Goal: Use online tool/utility: Utilize a website feature to perform a specific function

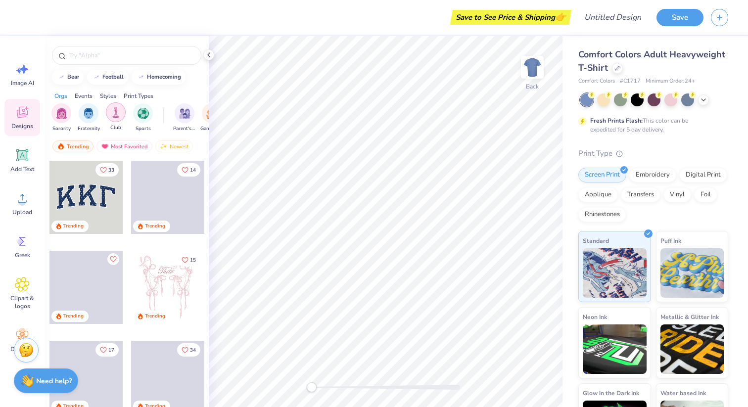
click at [116, 114] on img "filter for Club" at bounding box center [115, 112] width 11 height 11
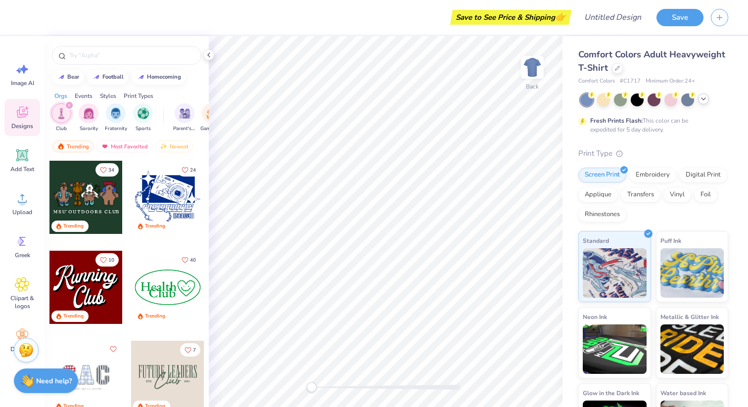
click at [705, 100] on icon at bounding box center [704, 99] width 8 height 8
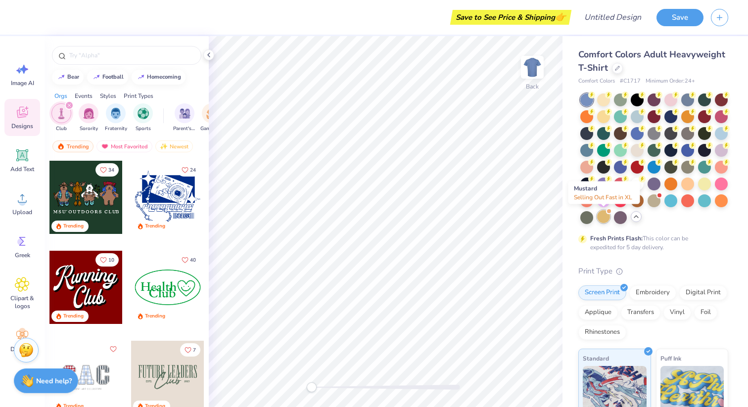
click at [605, 217] on div at bounding box center [603, 216] width 13 height 13
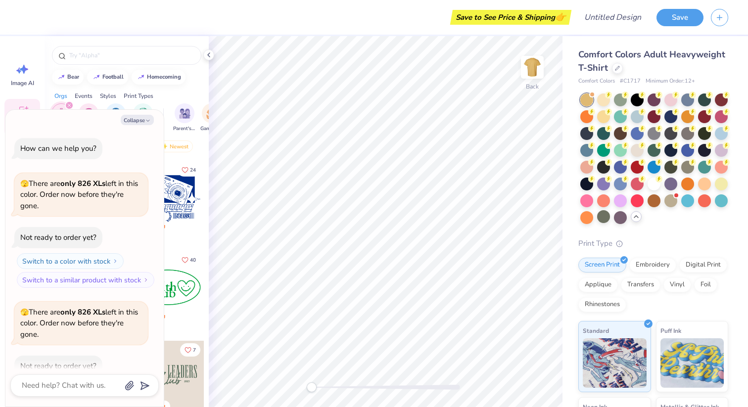
scroll to position [54, 0]
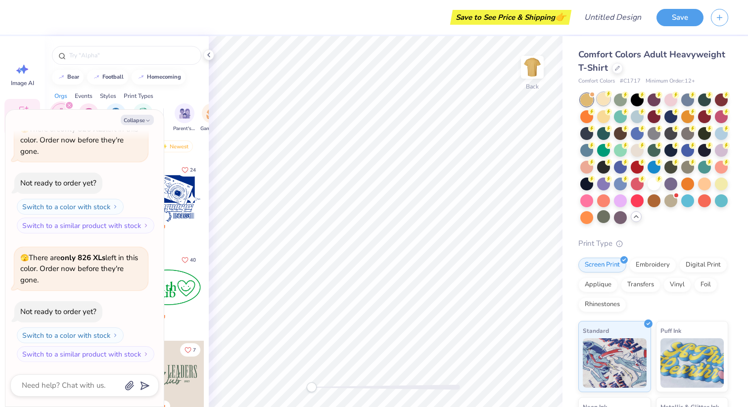
click at [599, 96] on div at bounding box center [603, 99] width 13 height 13
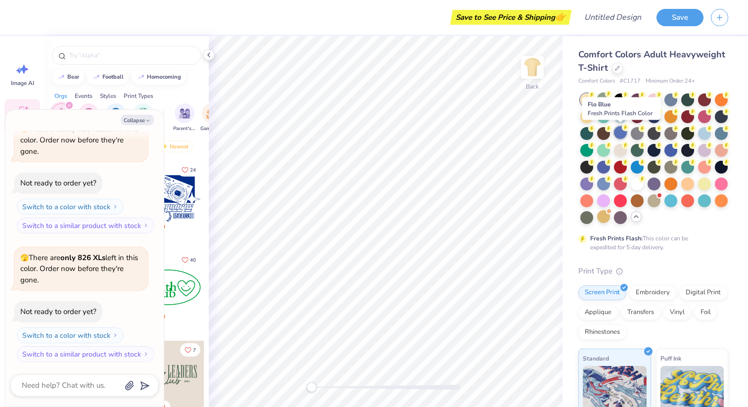
click at [624, 134] on div at bounding box center [620, 132] width 13 height 13
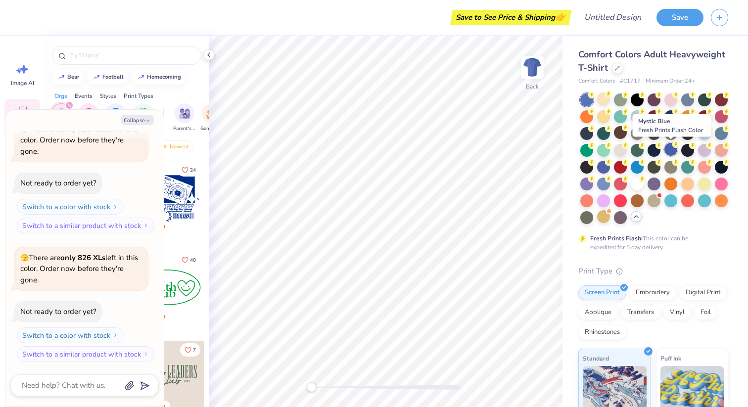
click at [673, 154] on div at bounding box center [671, 149] width 13 height 13
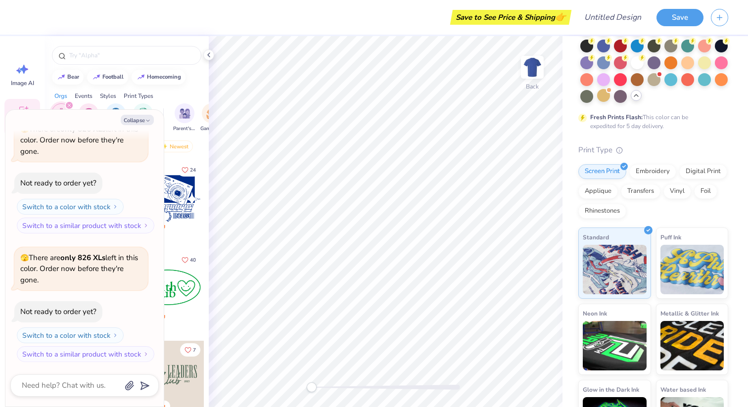
scroll to position [165, 0]
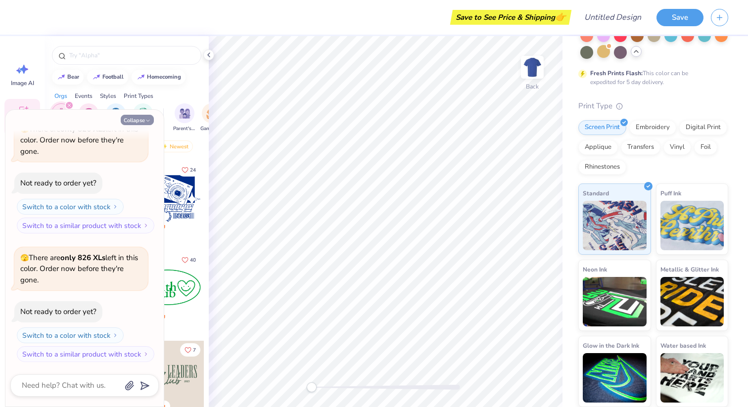
click at [147, 118] on icon "button" at bounding box center [148, 121] width 6 height 6
type textarea "x"
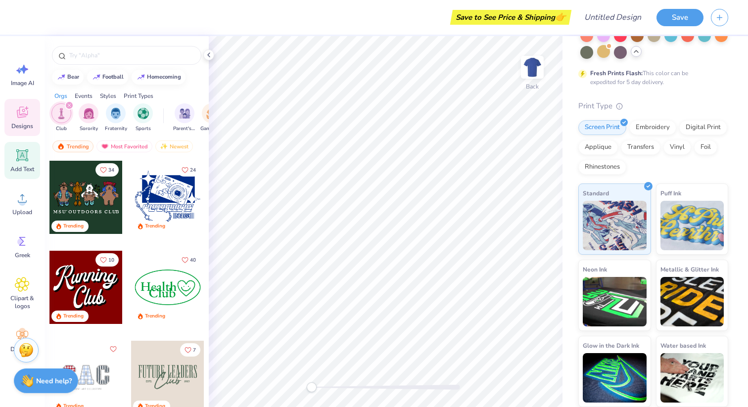
click at [29, 167] on span "Add Text" at bounding box center [22, 169] width 24 height 8
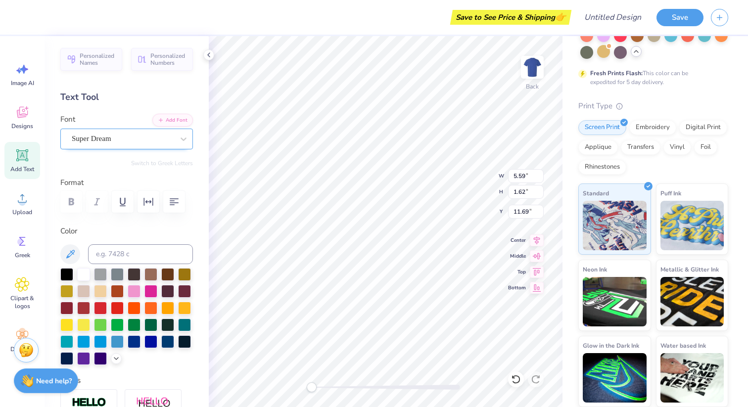
click at [160, 139] on div "Super Dream" at bounding box center [123, 138] width 104 height 15
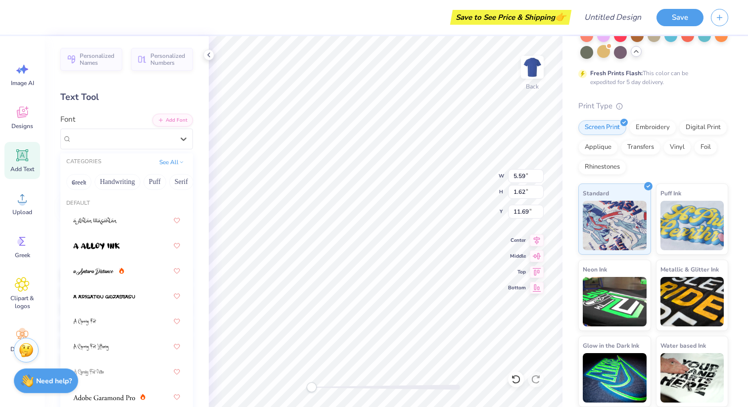
click at [26, 158] on icon at bounding box center [22, 155] width 9 height 9
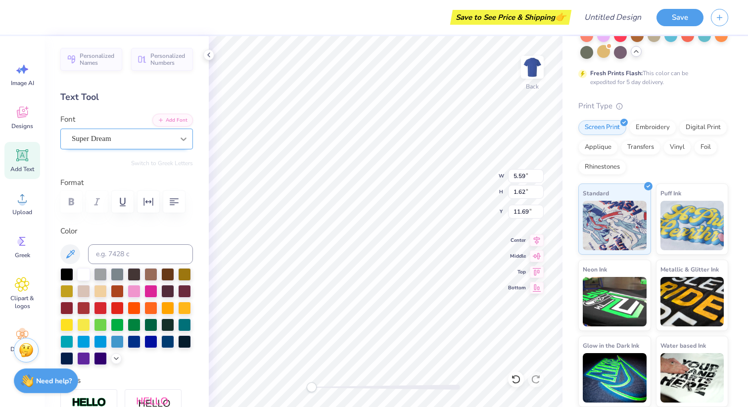
click at [179, 135] on icon at bounding box center [184, 139] width 10 height 10
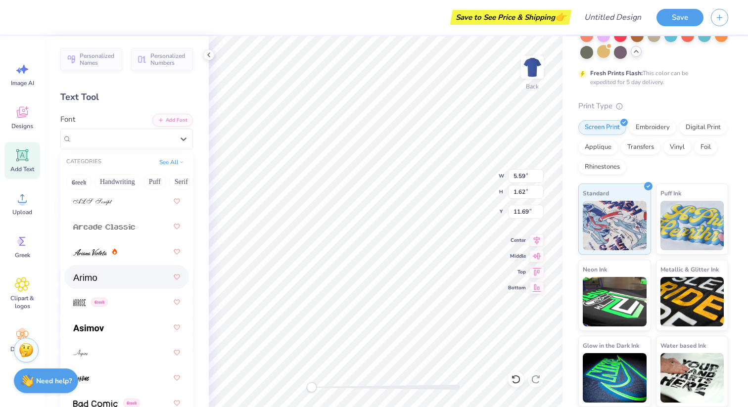
scroll to position [425, 0]
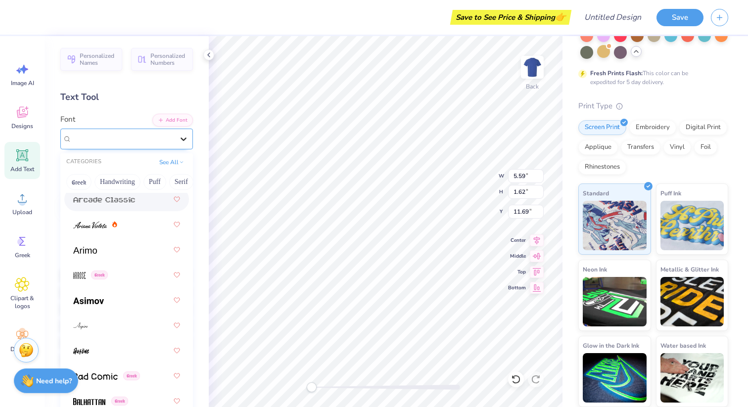
click at [179, 135] on icon at bounding box center [184, 139] width 10 height 10
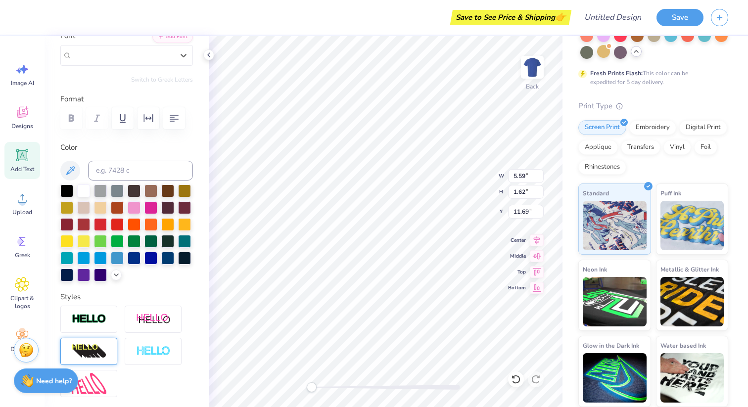
scroll to position [0, 0]
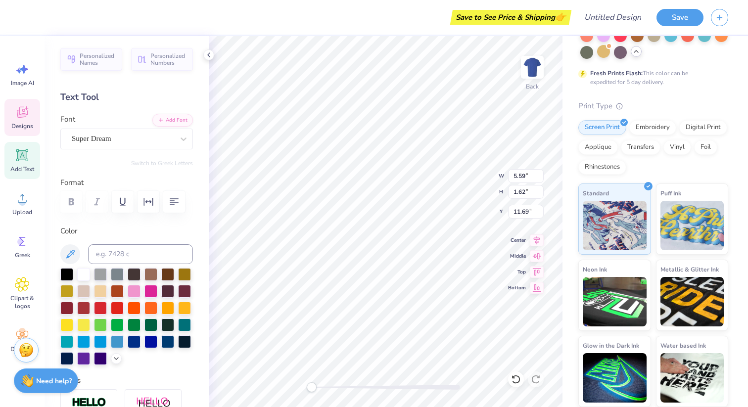
click at [22, 120] on div "Designs" at bounding box center [22, 117] width 36 height 37
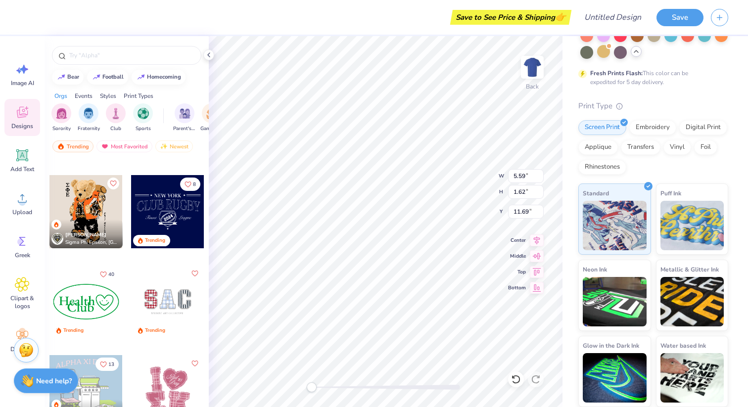
scroll to position [2151, 0]
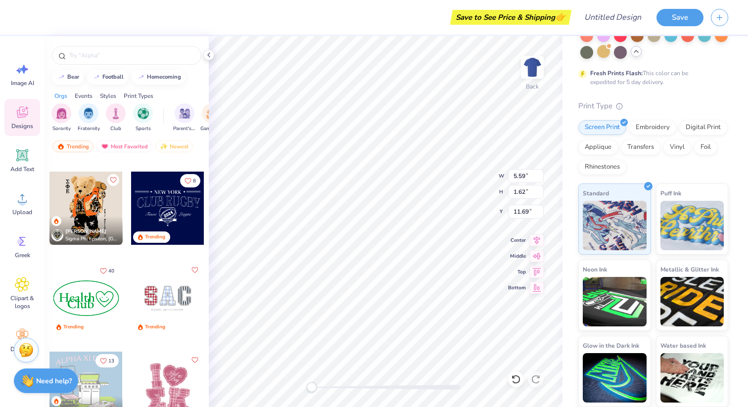
click at [166, 210] on div at bounding box center [167, 208] width 73 height 73
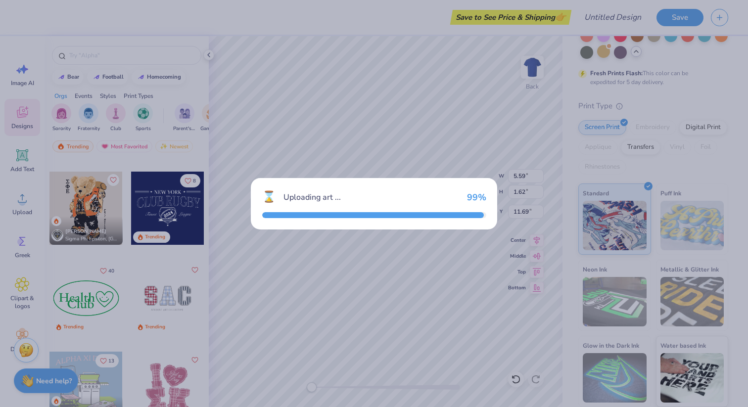
type input "10.69"
type input "5.86"
type input "3.00"
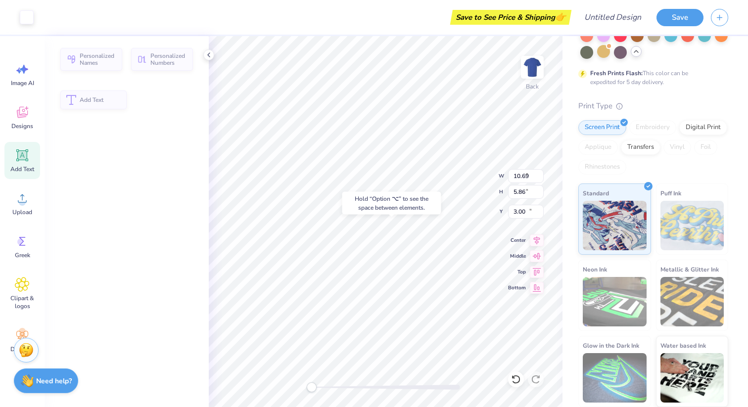
type input "5.59"
type input "1.62"
type input "11.69"
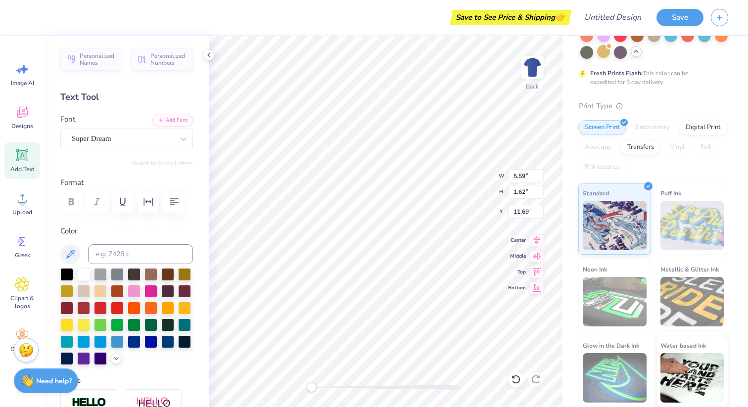
type textarea "T"
click at [28, 115] on icon at bounding box center [22, 112] width 15 height 15
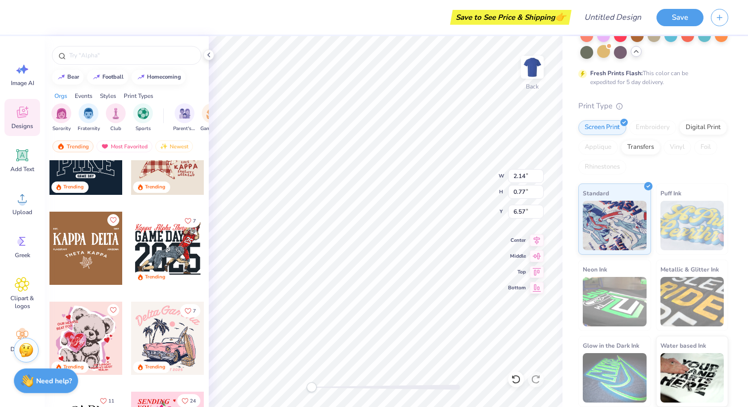
scroll to position [5446, 0]
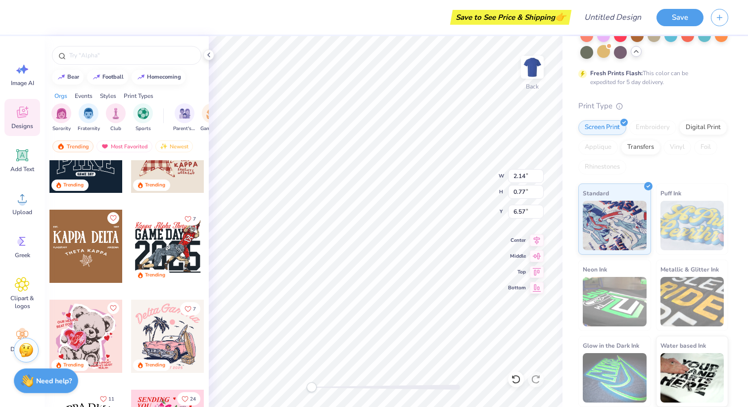
click at [75, 250] on div at bounding box center [85, 246] width 73 height 73
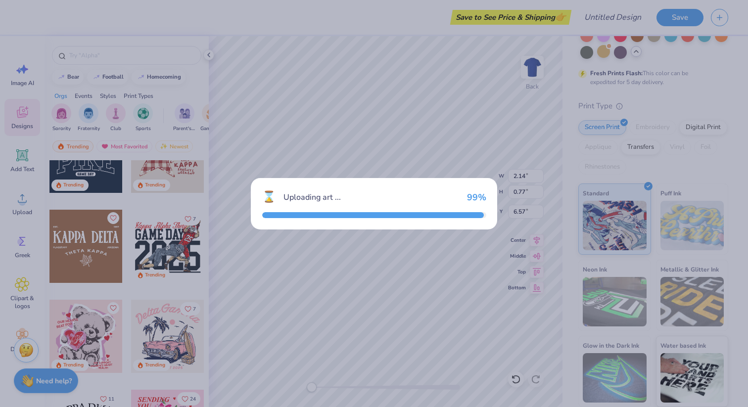
type input "3.26"
type input "1.43"
type input "3.00"
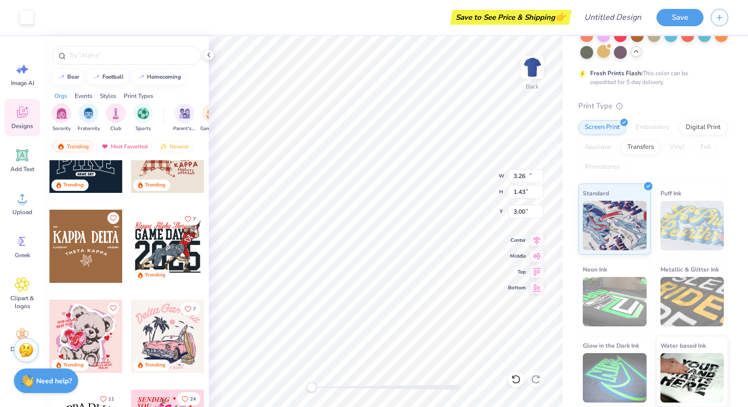
type input "10.69"
type input "5.80"
type input "3.06"
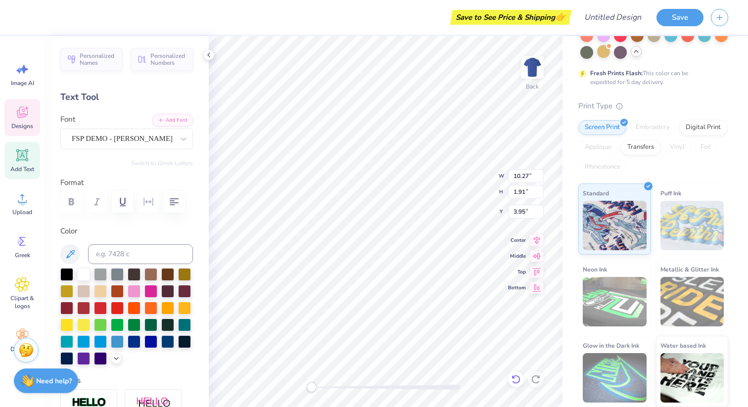
click at [518, 379] on icon at bounding box center [516, 380] width 10 height 10
type input "3.26"
type input "1.43"
type input "3.00"
click at [517, 382] on icon at bounding box center [516, 380] width 10 height 10
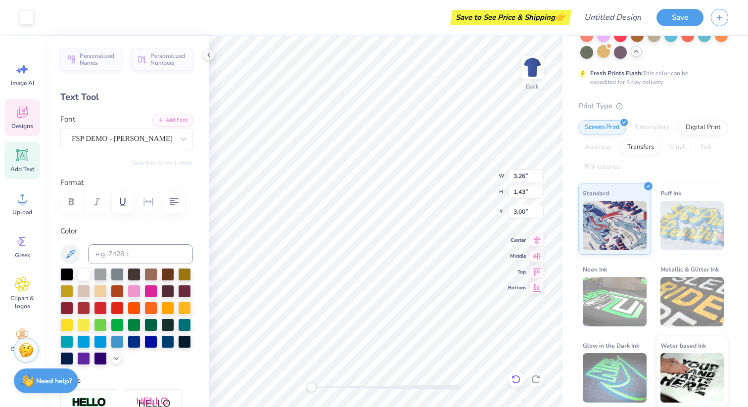
click at [518, 382] on icon at bounding box center [516, 380] width 10 height 10
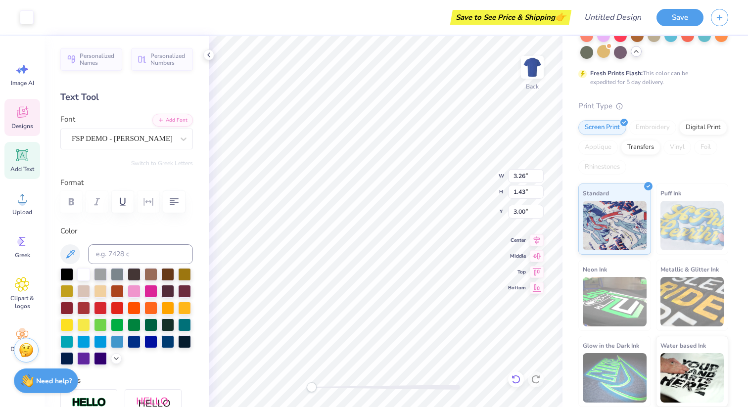
click at [518, 382] on icon at bounding box center [516, 380] width 10 height 10
click at [517, 378] on icon at bounding box center [516, 380] width 10 height 10
type input "5.59"
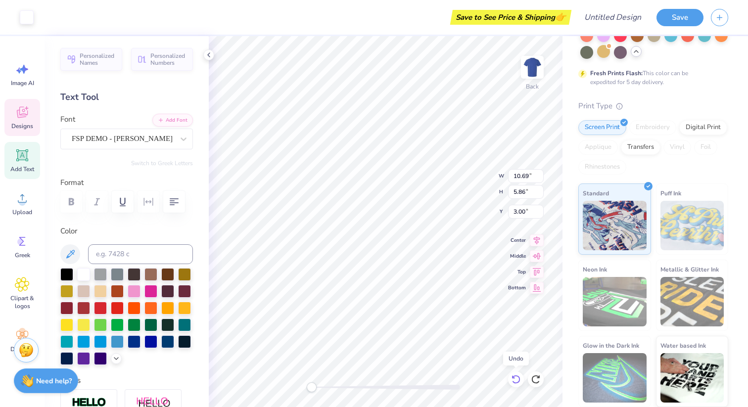
type input "1.62"
type input "11.69"
click at [517, 378] on icon at bounding box center [516, 380] width 10 height 10
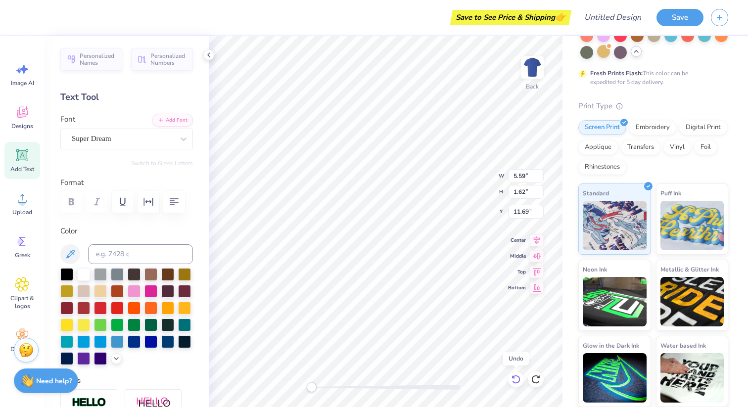
click at [517, 378] on icon at bounding box center [516, 380] width 10 height 10
click at [25, 114] on icon at bounding box center [22, 112] width 15 height 15
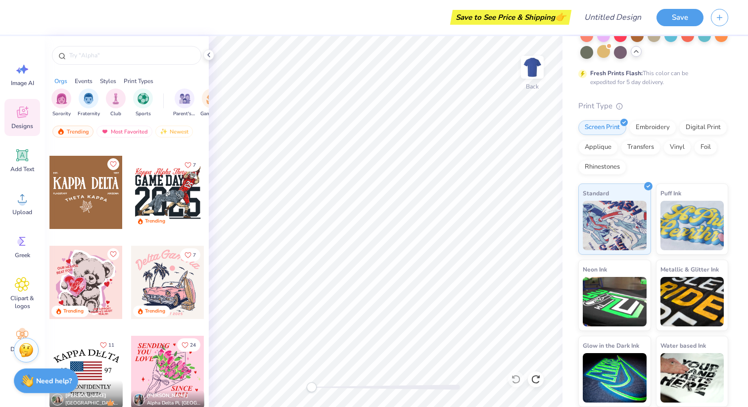
scroll to position [5481, 0]
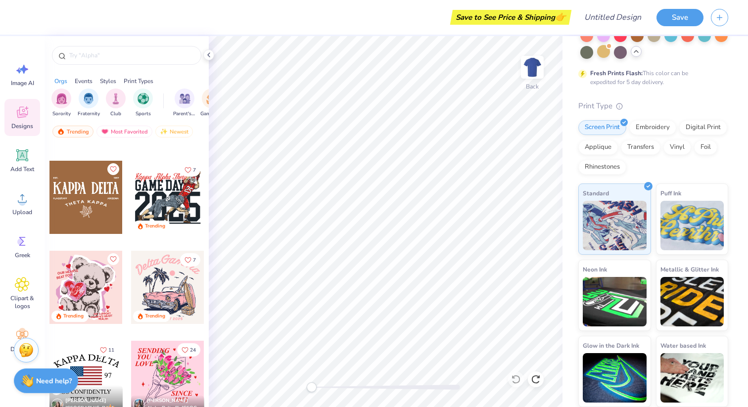
click at [84, 205] on div at bounding box center [85, 197] width 73 height 73
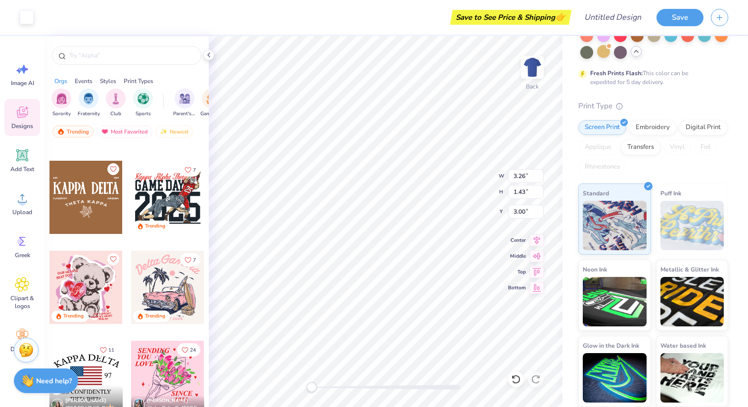
click at [98, 210] on div at bounding box center [85, 197] width 73 height 73
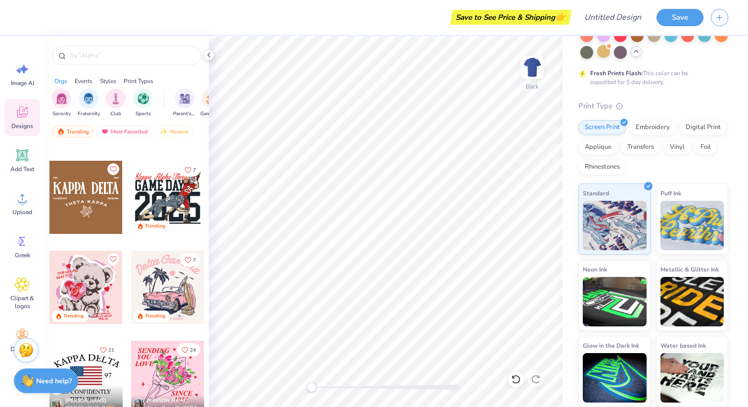
drag, startPoint x: 79, startPoint y: 191, endPoint x: 62, endPoint y: 218, distance: 32.4
click at [62, 218] on div at bounding box center [85, 197] width 73 height 73
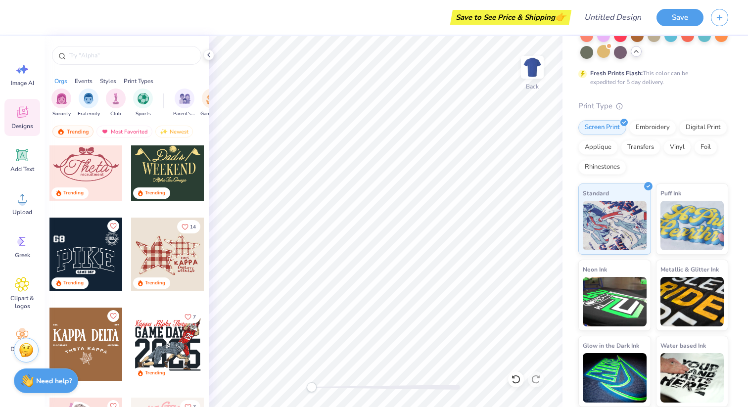
scroll to position [5324, 0]
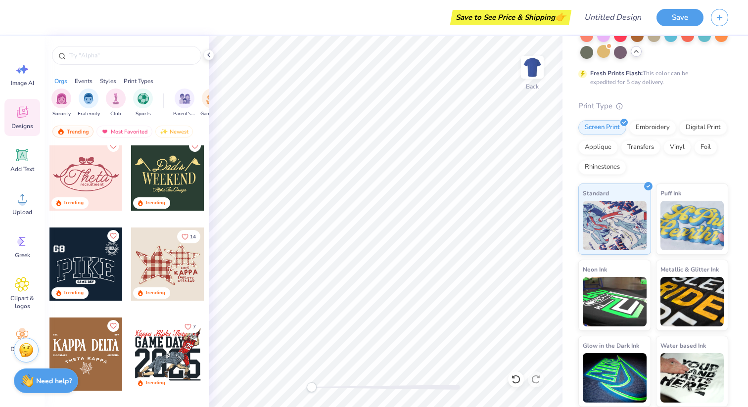
click at [98, 376] on div at bounding box center [85, 354] width 73 height 73
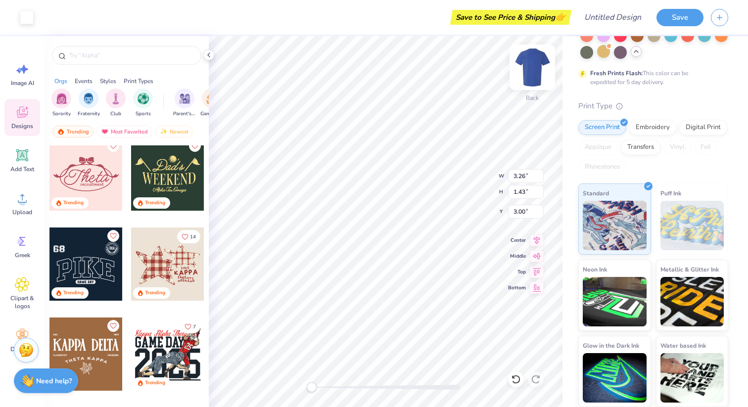
click at [523, 78] on img at bounding box center [533, 68] width 40 height 40
click at [532, 69] on img at bounding box center [533, 68] width 40 height 40
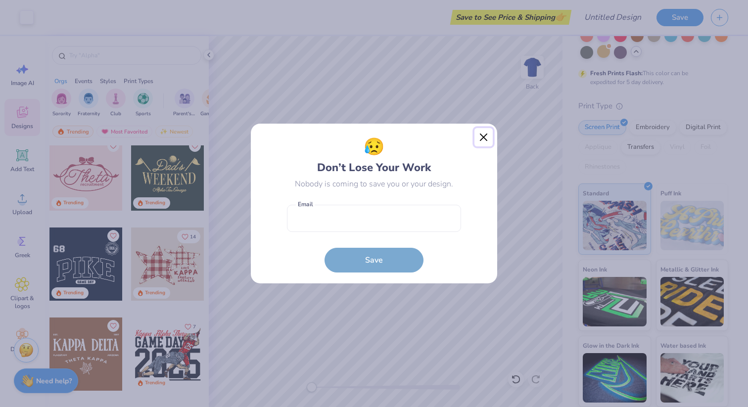
click at [480, 143] on button "Close" at bounding box center [484, 137] width 19 height 19
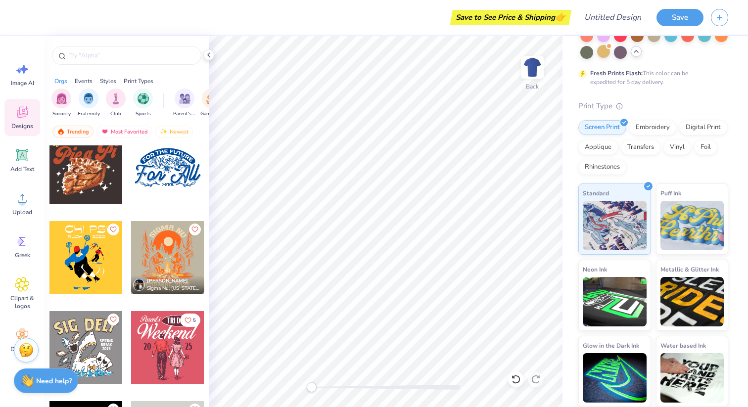
scroll to position [11279, 0]
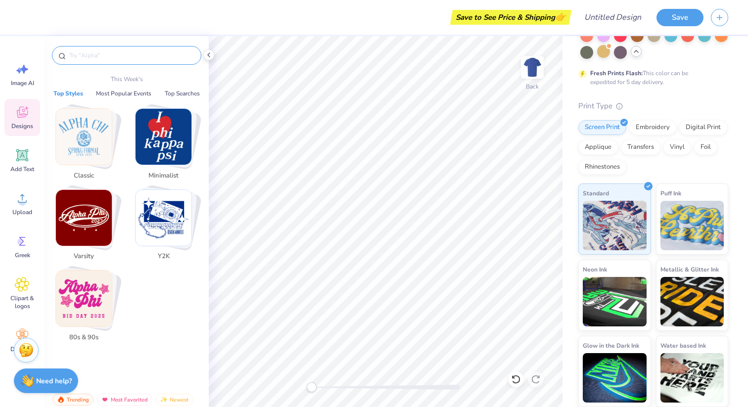
click at [132, 51] on input "text" at bounding box center [131, 55] width 127 height 10
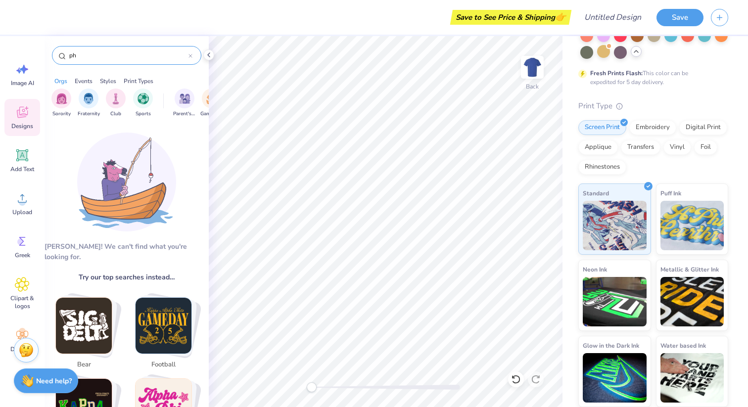
type input "p"
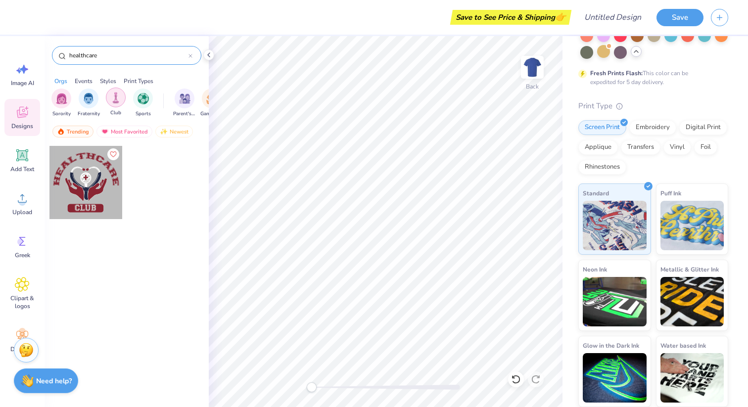
type input "healthcare"
click at [117, 101] on img "filter for Club" at bounding box center [115, 97] width 11 height 11
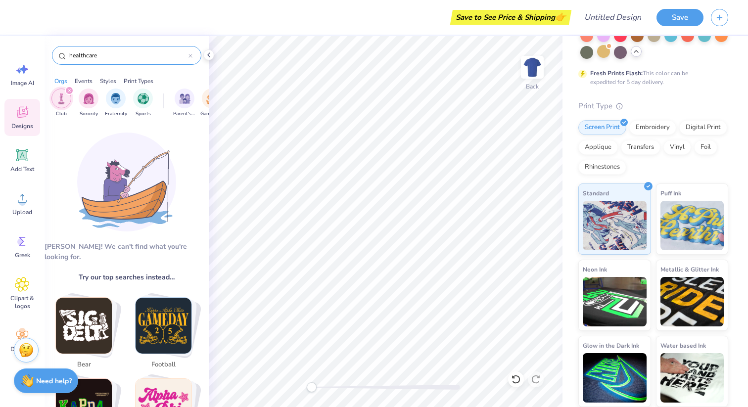
click at [84, 79] on div "Events" at bounding box center [84, 81] width 18 height 9
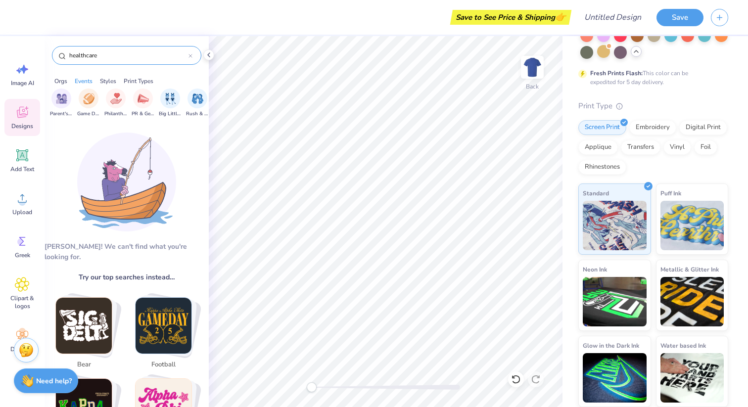
click at [103, 82] on div "Styles" at bounding box center [108, 81] width 16 height 9
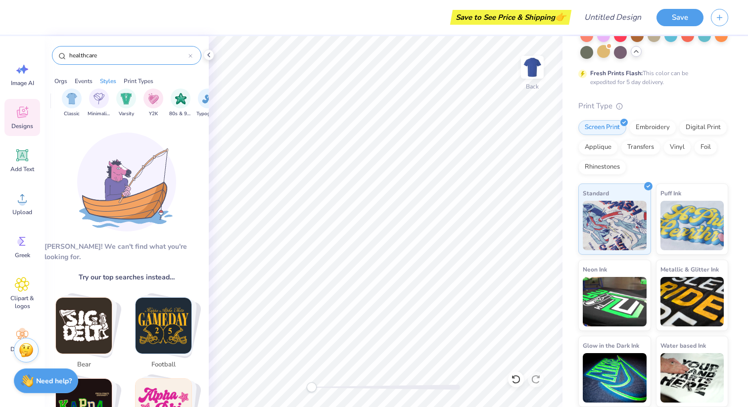
scroll to position [0, 519]
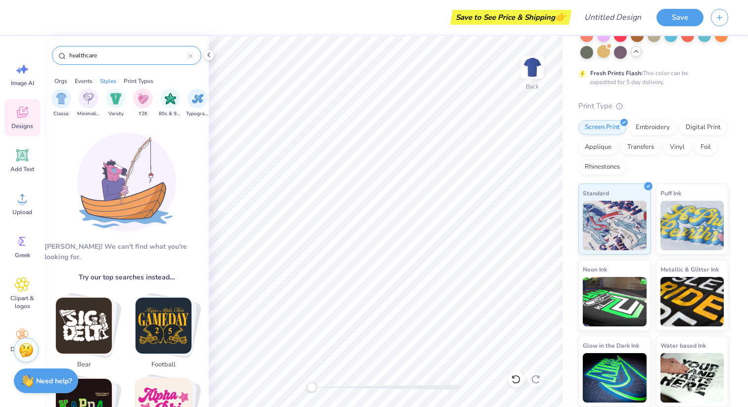
click at [135, 80] on div "Print Types" at bounding box center [139, 81] width 30 height 9
click at [75, 80] on div "Orgs Events Styles Print Types" at bounding box center [127, 79] width 164 height 14
click at [81, 81] on div "Events" at bounding box center [84, 81] width 18 height 9
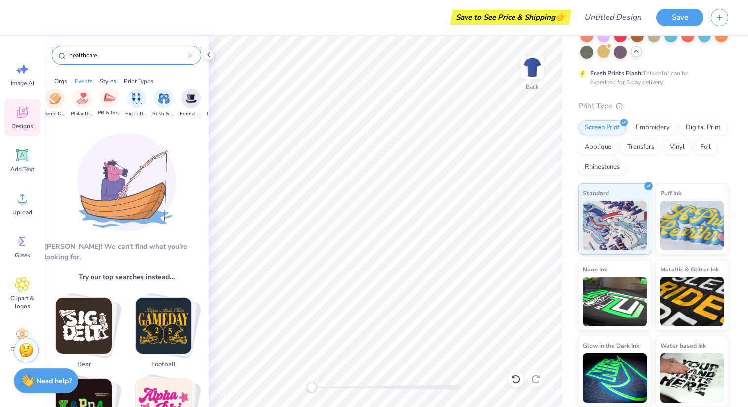
scroll to position [0, 161]
drag, startPoint x: 107, startPoint y: 55, endPoint x: 58, endPoint y: 54, distance: 49.5
click at [58, 55] on div "healthcare" at bounding box center [126, 55] width 149 height 19
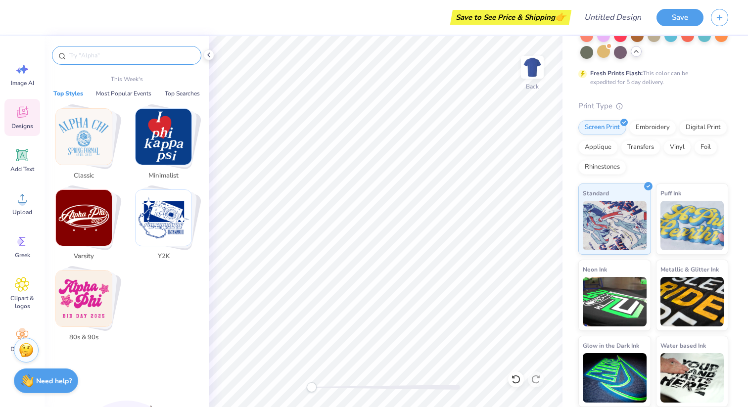
click at [76, 92] on button "Top Styles" at bounding box center [68, 94] width 36 height 10
click at [88, 160] on img "Stack Card Button Classic" at bounding box center [84, 137] width 56 height 56
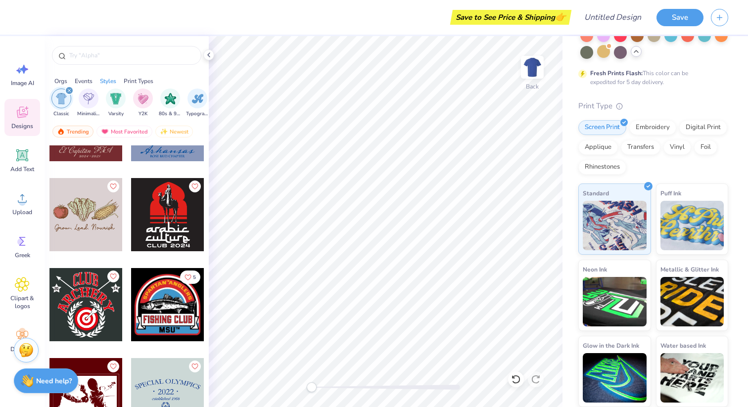
scroll to position [5391, 0]
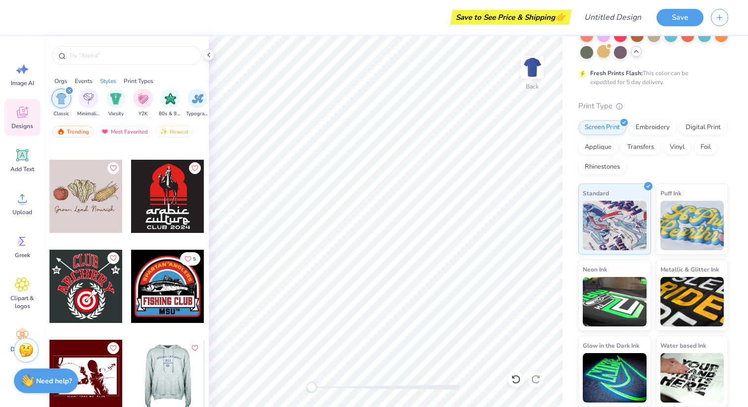
click at [131, 377] on div at bounding box center [94, 376] width 73 height 73
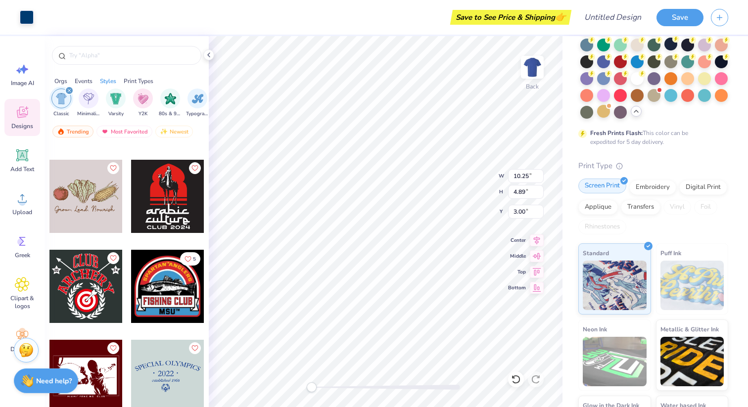
scroll to position [0, 0]
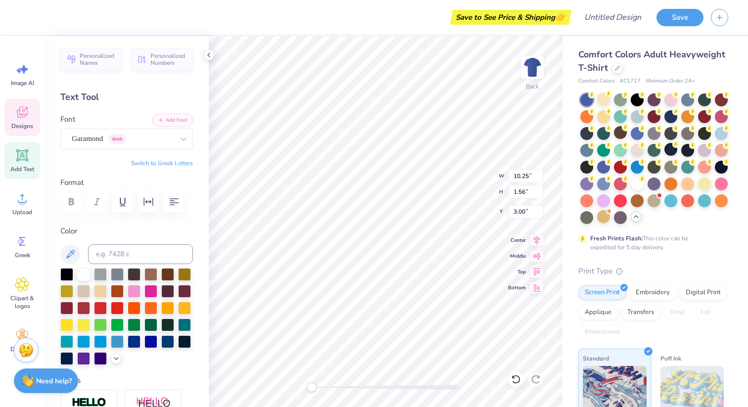
type input "10.25"
type input "1.56"
type input "3.00"
click at [86, 269] on div at bounding box center [83, 273] width 13 height 13
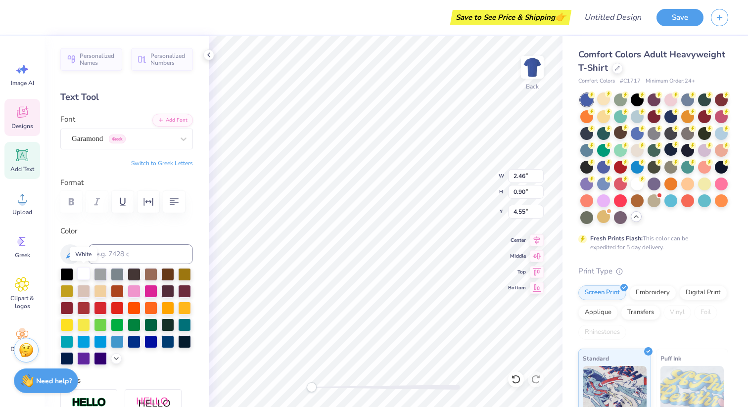
click at [83, 276] on div at bounding box center [83, 273] width 13 height 13
click at [85, 274] on div at bounding box center [83, 273] width 13 height 13
click at [82, 273] on div at bounding box center [83, 273] width 13 height 13
type input "3.06"
click at [88, 270] on div at bounding box center [83, 273] width 13 height 13
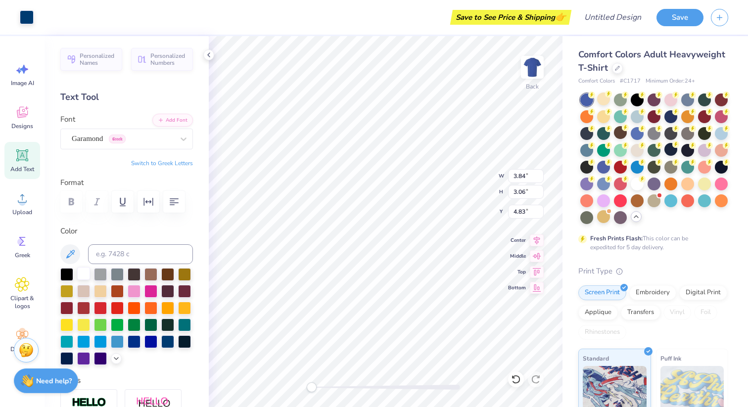
click at [88, 270] on div at bounding box center [83, 273] width 13 height 13
click at [22, 127] on span "Designs" at bounding box center [22, 126] width 22 height 8
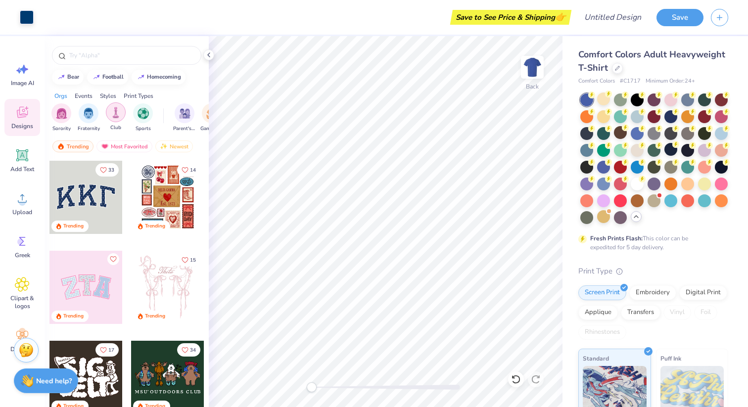
click at [110, 112] on img "filter for Club" at bounding box center [115, 112] width 11 height 11
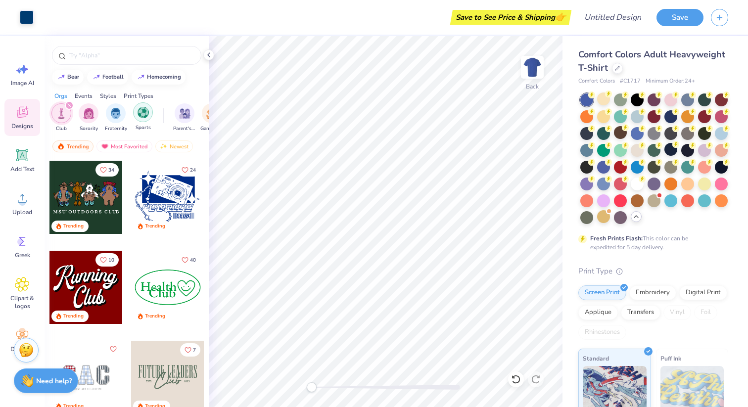
click at [138, 116] on img "filter for Sports" at bounding box center [143, 112] width 11 height 11
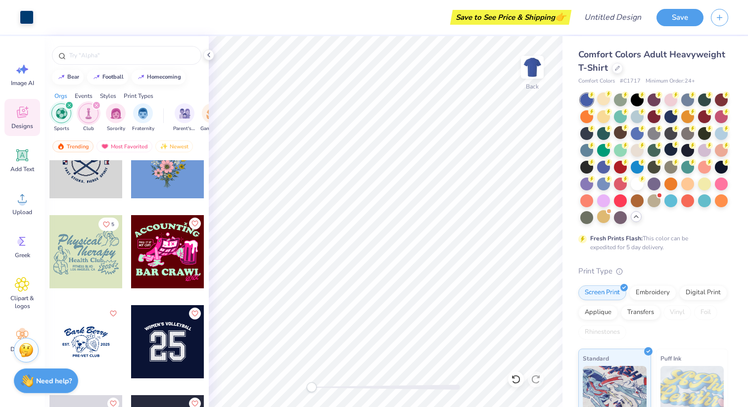
scroll to position [409, 0]
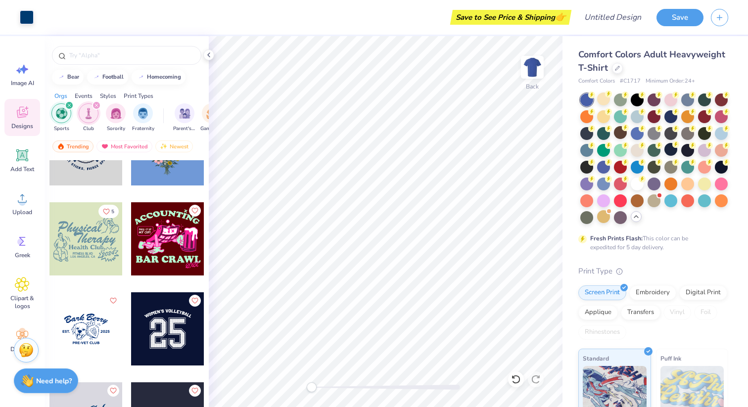
click at [92, 241] on div at bounding box center [85, 238] width 73 height 73
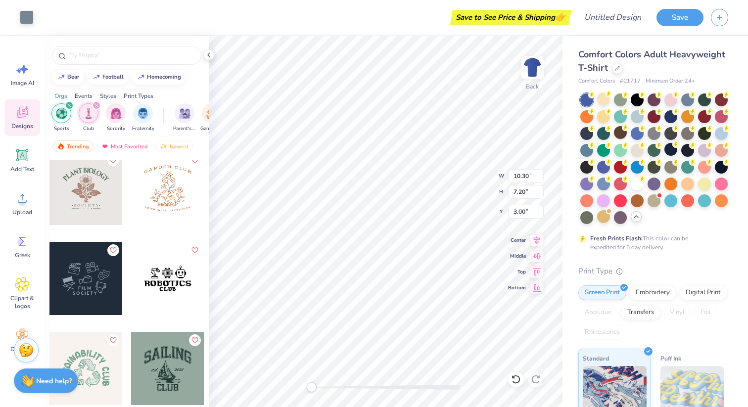
scroll to position [3267, 0]
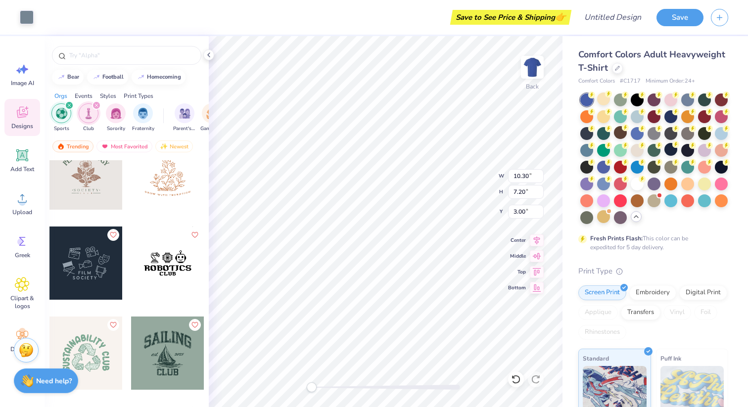
click at [96, 103] on div "filter for Club" at bounding box center [96, 105] width 9 height 9
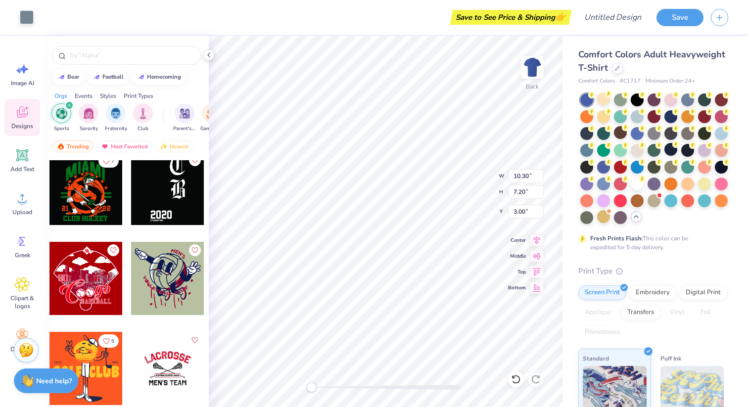
scroll to position [4815, 0]
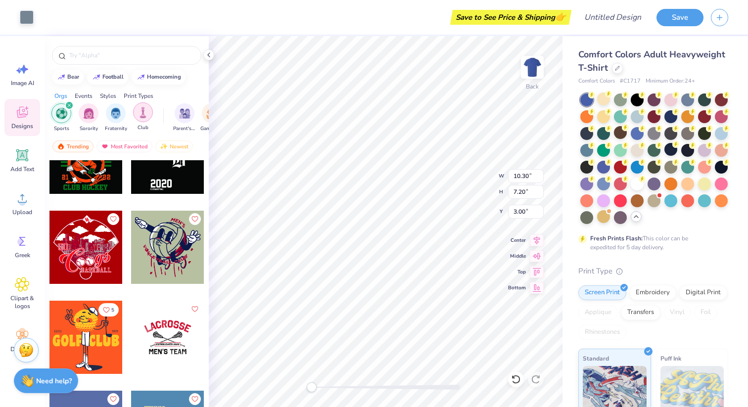
click at [135, 116] on div "filter for Club" at bounding box center [143, 112] width 20 height 20
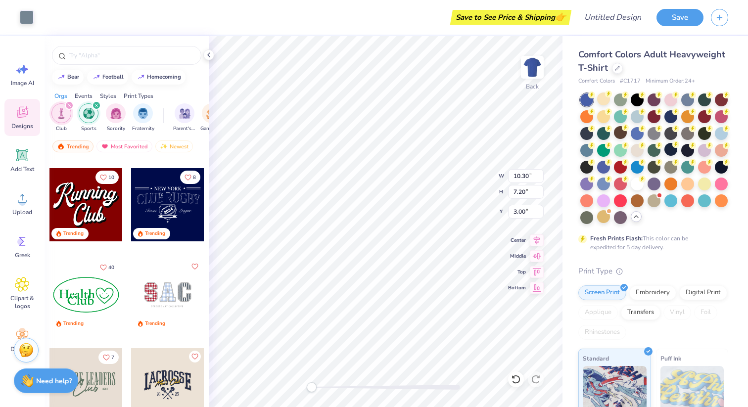
scroll to position [81, 0]
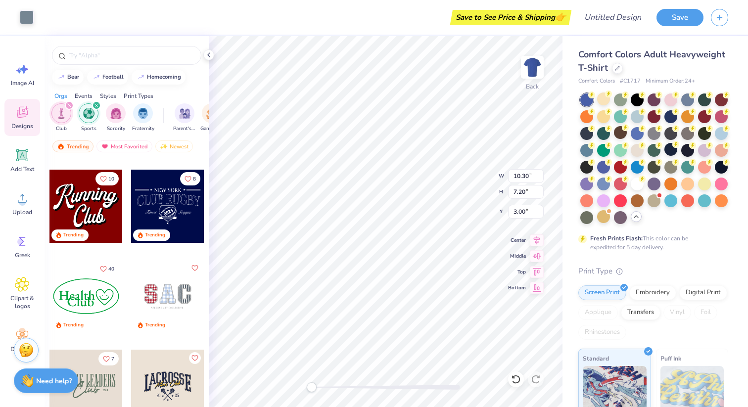
click at [175, 202] on div at bounding box center [167, 206] width 73 height 73
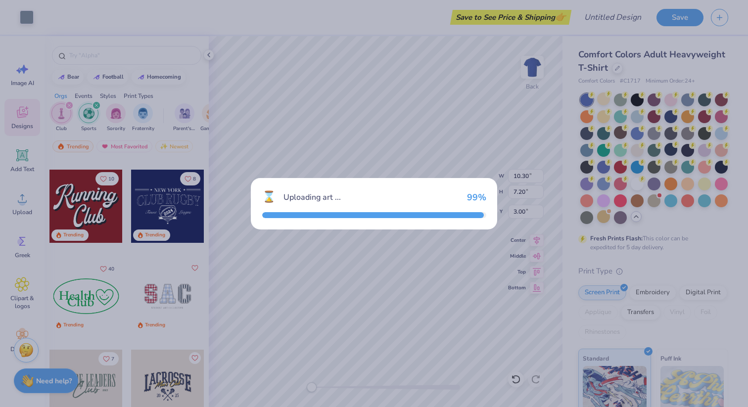
type input "10.69"
type input "5.86"
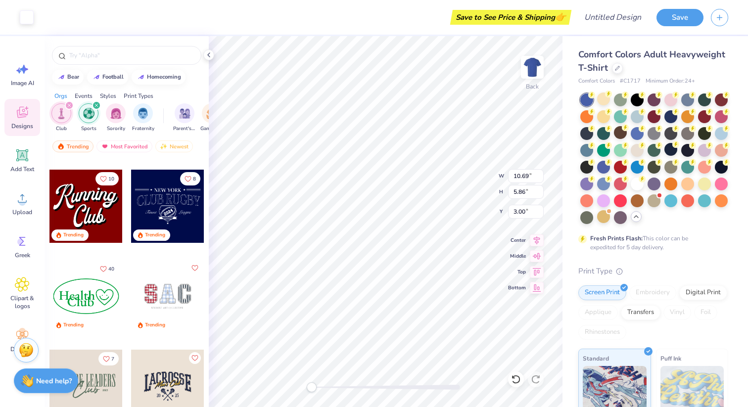
type input "10.30"
type input "7.20"
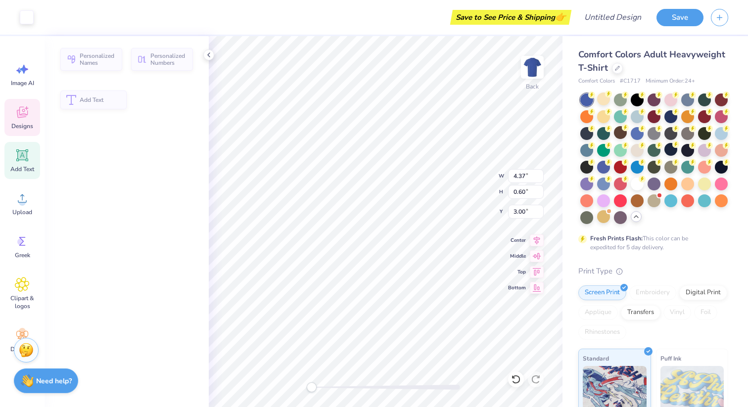
type input "4.37"
type input "0.60"
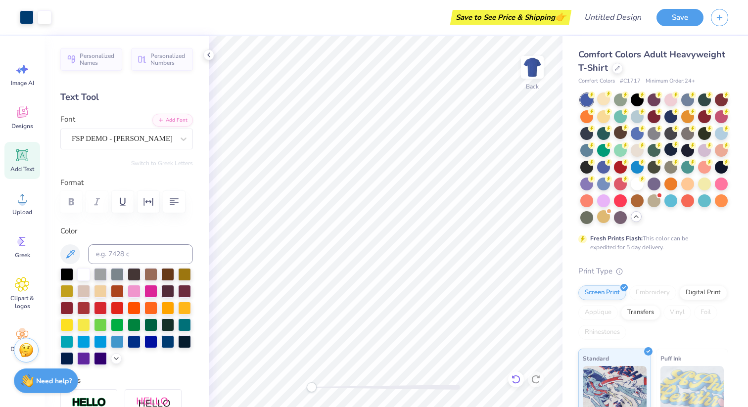
click at [514, 380] on icon at bounding box center [516, 380] width 10 height 10
type textarea "N"
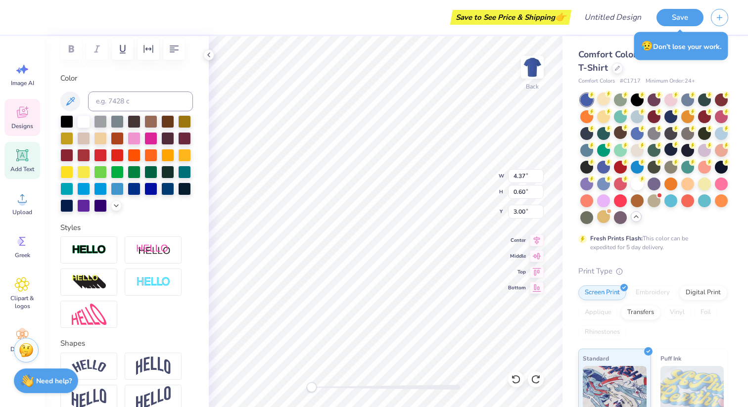
scroll to position [163, 0]
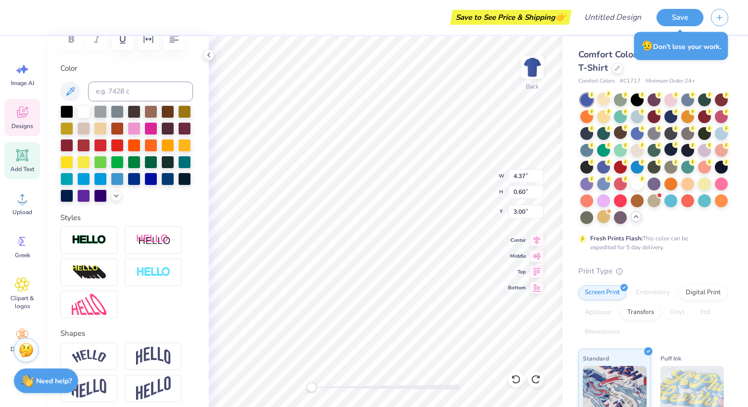
type textarea "University of Kentucky"
type input "10.69"
type input "5.80"
type input "3.06"
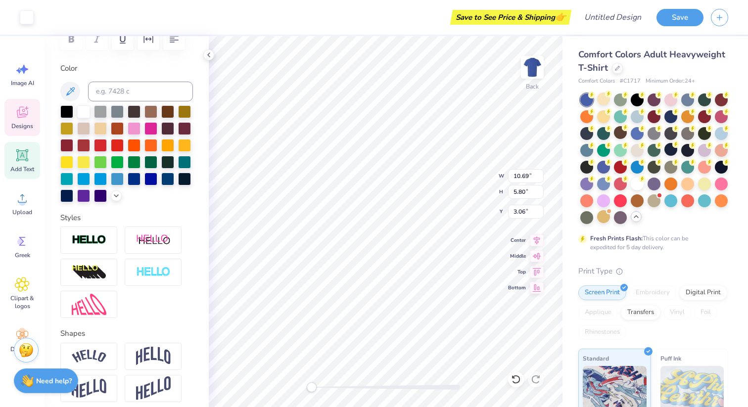
type input "3.00"
type input "12.89"
type input "6.99"
type input "3.00"
type input "7.26"
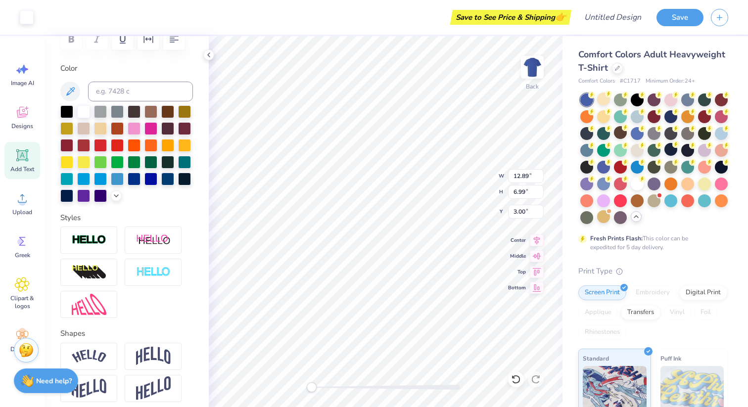
type input "2.73"
click at [521, 380] on icon at bounding box center [516, 380] width 10 height 10
type input "6.99"
type input "3.00"
click at [519, 380] on icon at bounding box center [516, 380] width 10 height 10
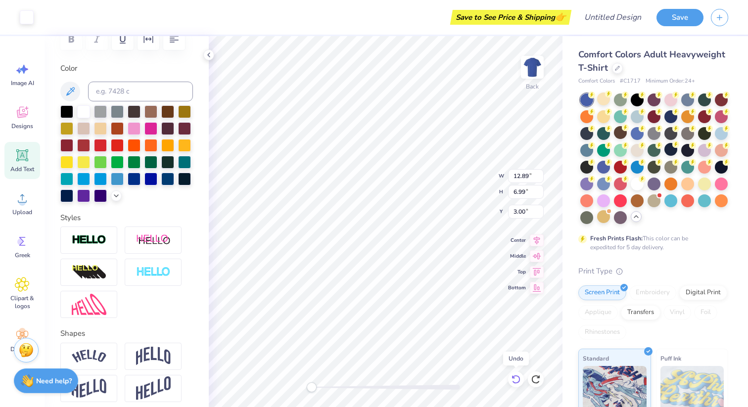
click at [517, 381] on icon at bounding box center [516, 380] width 10 height 10
click at [518, 381] on icon at bounding box center [516, 380] width 10 height 10
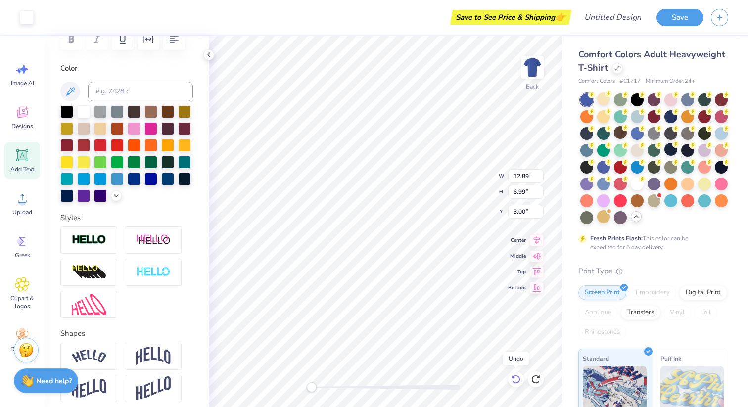
click at [518, 381] on icon at bounding box center [516, 380] width 10 height 10
type input "10.69"
type input "5.80"
click at [518, 380] on icon at bounding box center [516, 380] width 10 height 10
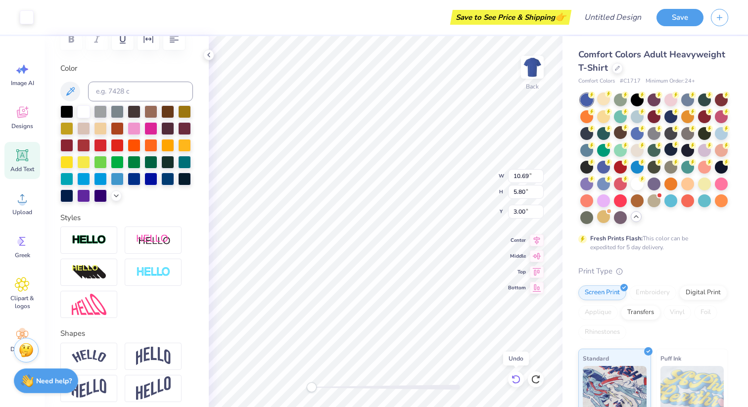
type input "3.06"
click at [518, 380] on icon at bounding box center [516, 380] width 10 height 10
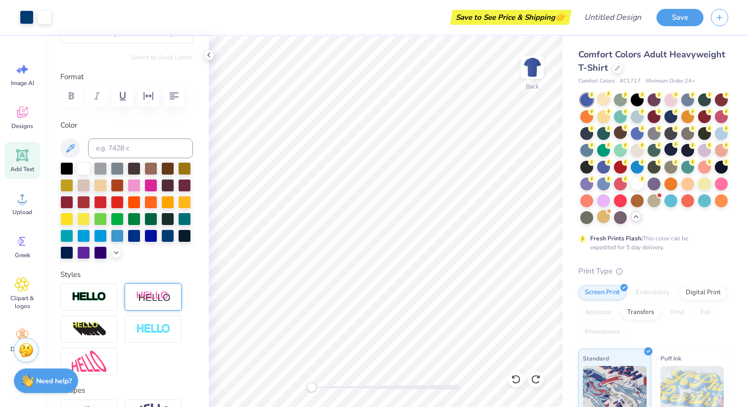
scroll to position [0, 0]
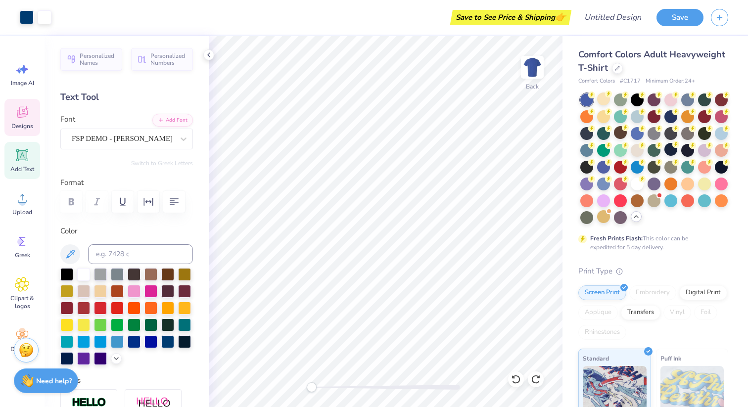
click at [30, 117] on div "Designs" at bounding box center [22, 117] width 36 height 37
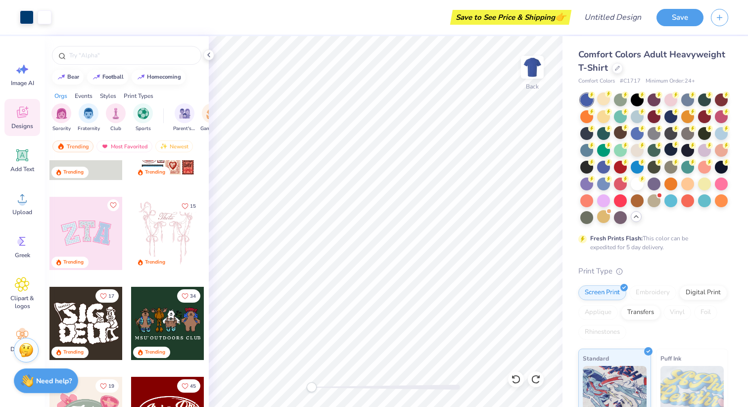
scroll to position [55, 0]
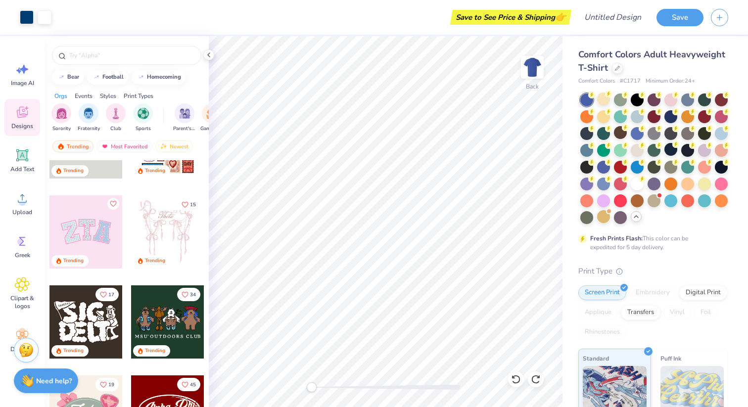
click at [88, 95] on div "Events" at bounding box center [84, 96] width 18 height 9
click at [145, 115] on img "filter for PR & General" at bounding box center [143, 112] width 11 height 11
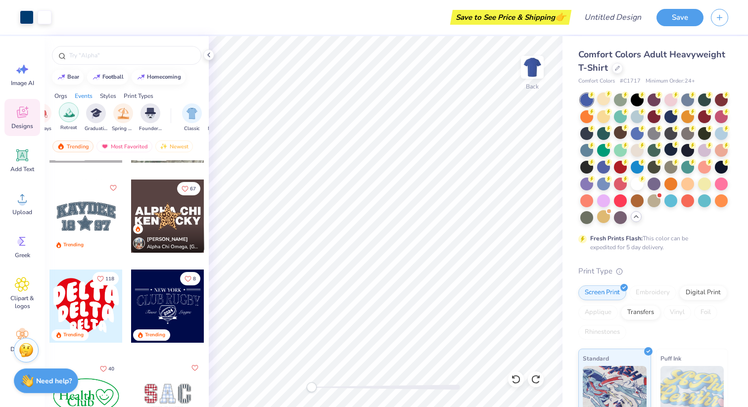
scroll to position [0, 391]
click at [93, 116] on img "filter for Graduation" at bounding box center [93, 112] width 11 height 11
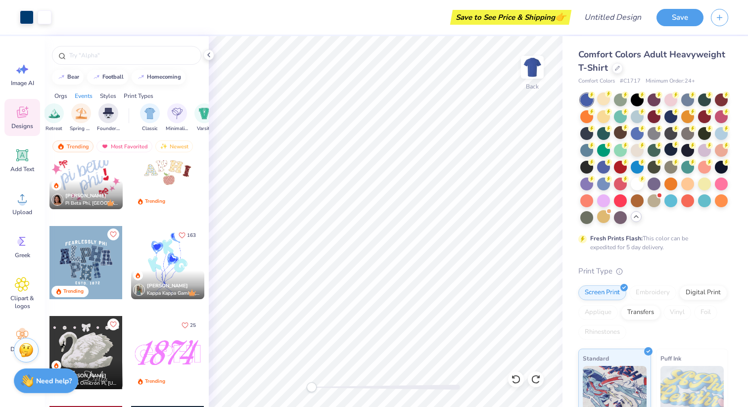
scroll to position [0, 474]
click at [103, 117] on img "filter for Classic" at bounding box center [105, 112] width 11 height 11
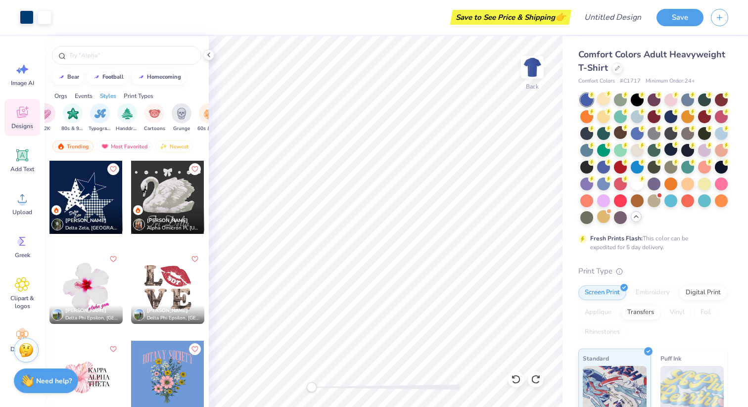
scroll to position [0, 614]
click at [76, 113] on img "filter for 80s & 90s" at bounding box center [74, 112] width 11 height 11
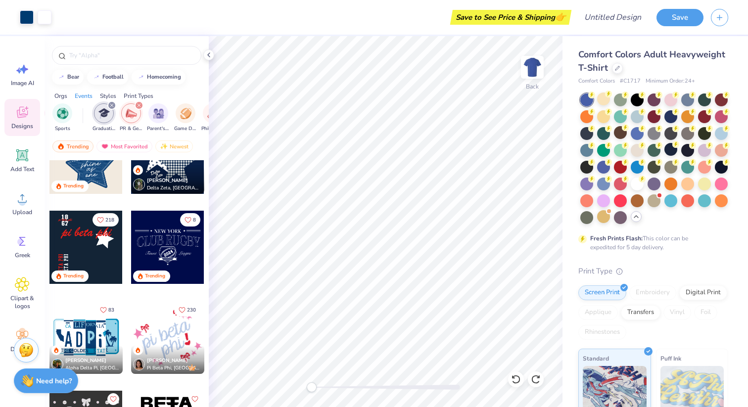
scroll to position [0, 0]
click at [193, 102] on div "filter for Graduation" at bounding box center [192, 105] width 9 height 9
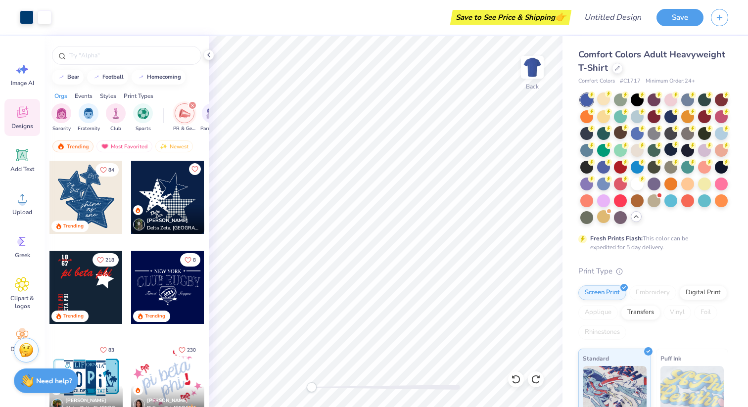
click at [193, 103] on div "filter for PR & General" at bounding box center [192, 105] width 9 height 9
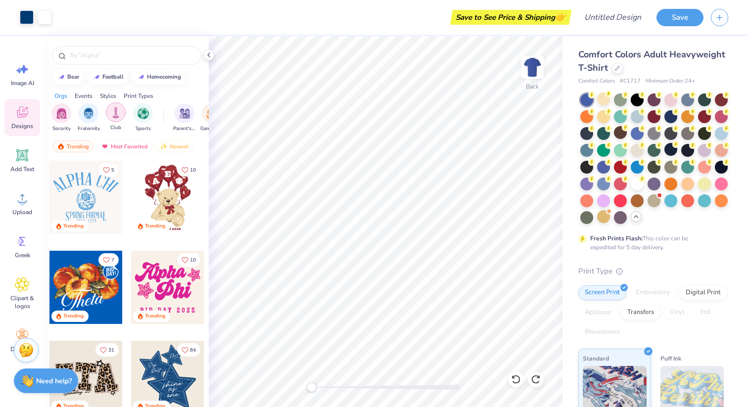
click at [114, 115] on img "filter for Club" at bounding box center [115, 112] width 11 height 11
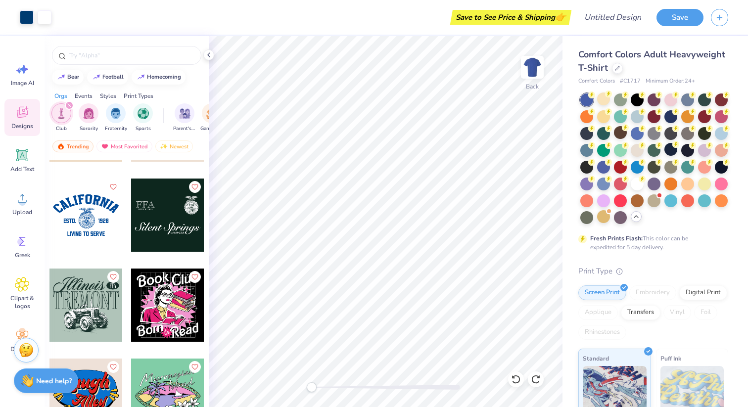
scroll to position [3943, 0]
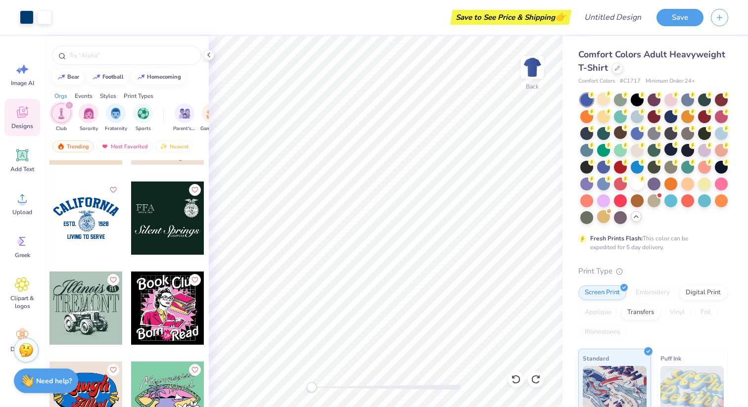
click at [96, 228] on div at bounding box center [85, 218] width 73 height 73
type input "10.69"
type input "5.86"
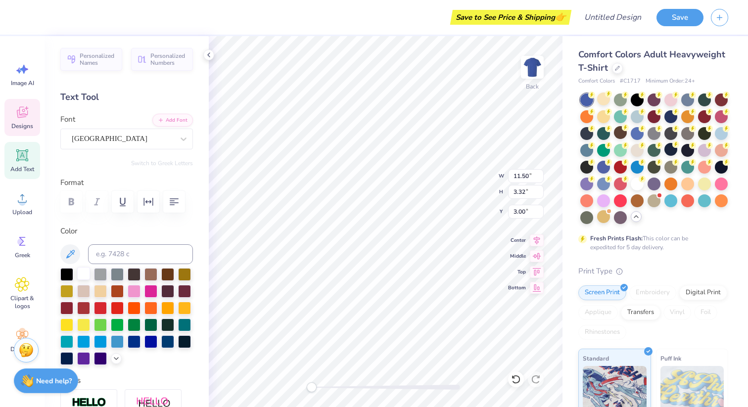
click at [81, 276] on div at bounding box center [83, 273] width 13 height 13
click at [78, 269] on div at bounding box center [83, 273] width 13 height 13
click at [81, 274] on div at bounding box center [83, 273] width 13 height 13
click at [82, 273] on div at bounding box center [83, 273] width 13 height 13
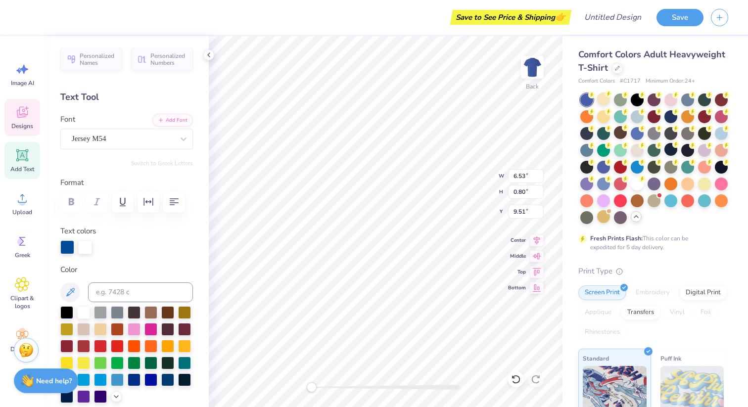
scroll to position [0, 3]
click at [85, 309] on div at bounding box center [83, 311] width 13 height 13
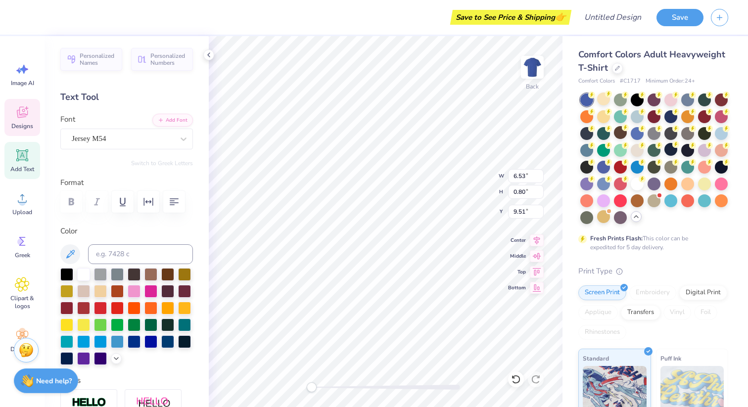
type input "2.15"
type input "7.24"
click at [79, 276] on div at bounding box center [83, 273] width 13 height 13
click at [87, 273] on div at bounding box center [83, 273] width 13 height 13
type input "11.50"
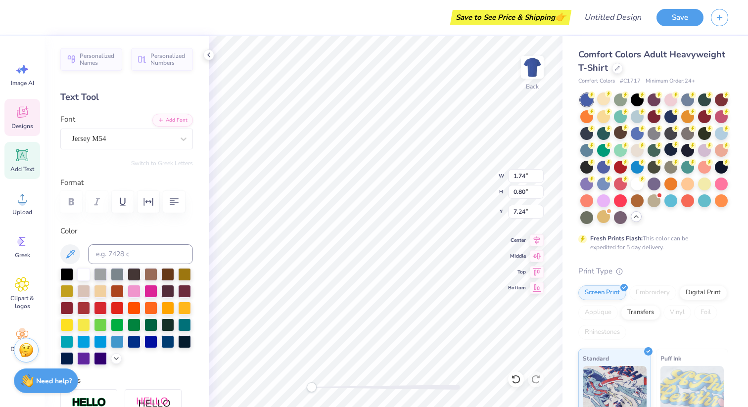
type input "3.32"
type input "3.00"
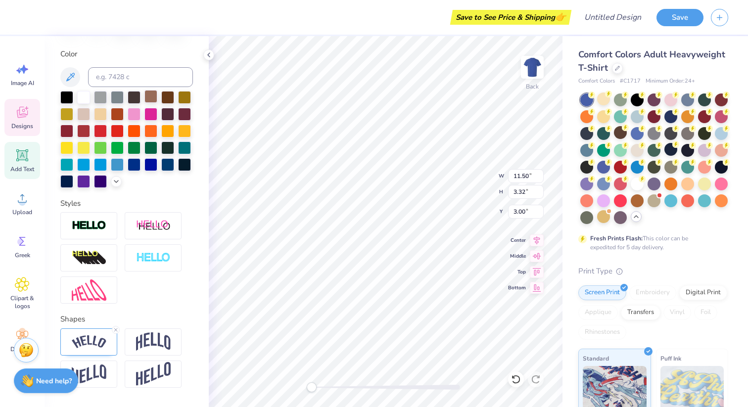
scroll to position [207, 0]
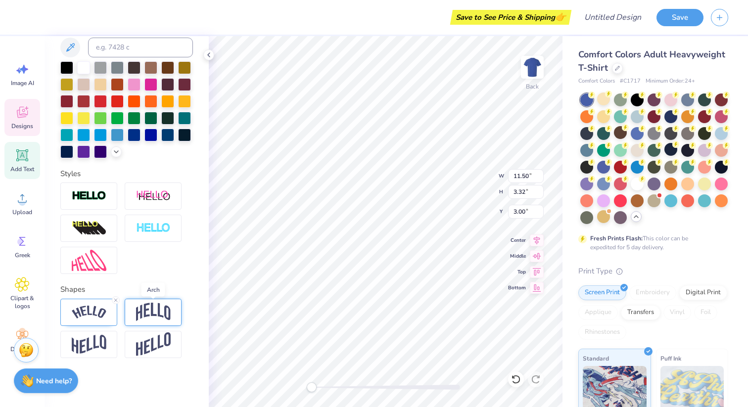
click at [152, 314] on img at bounding box center [153, 312] width 35 height 19
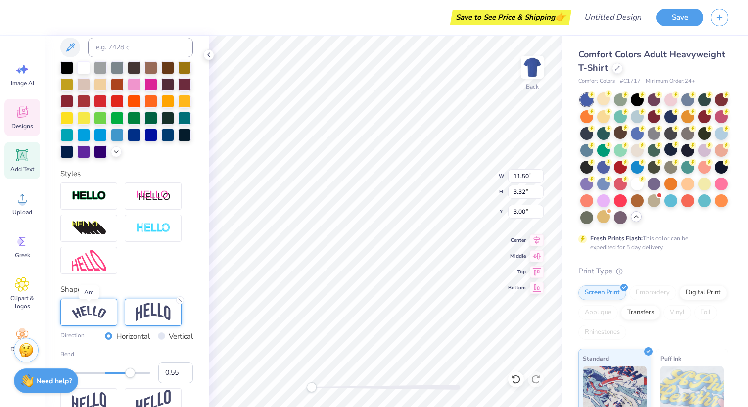
click at [98, 311] on img at bounding box center [89, 312] width 35 height 13
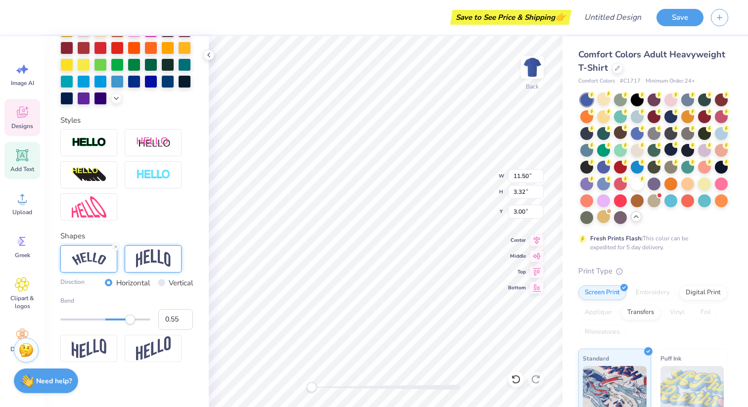
scroll to position [265, 0]
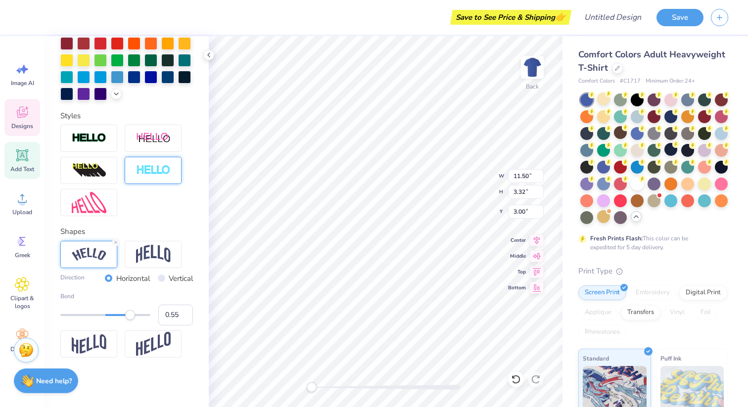
click at [158, 177] on div at bounding box center [153, 170] width 57 height 27
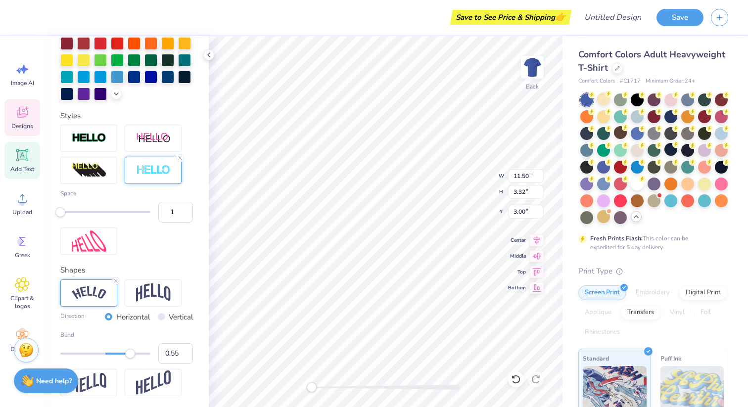
type input "11.51"
type input "3.34"
type input "2.99"
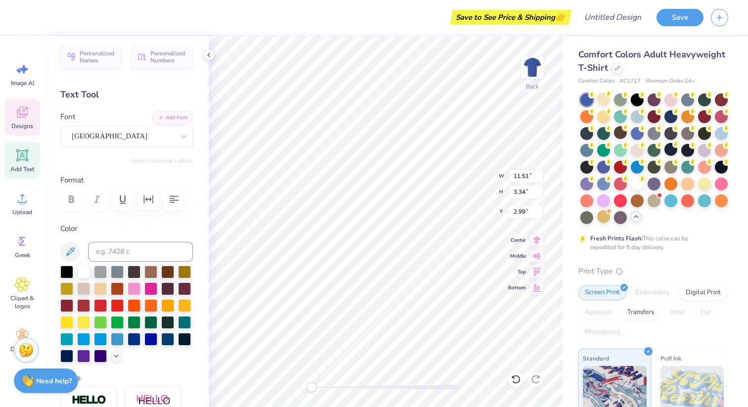
scroll to position [0, 0]
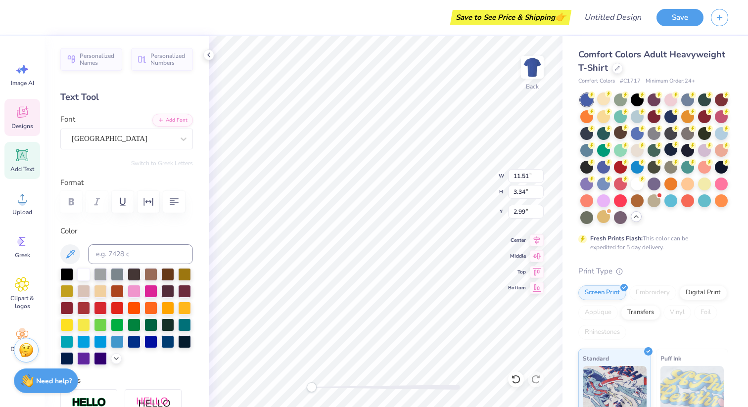
click at [22, 109] on icon at bounding box center [22, 112] width 15 height 15
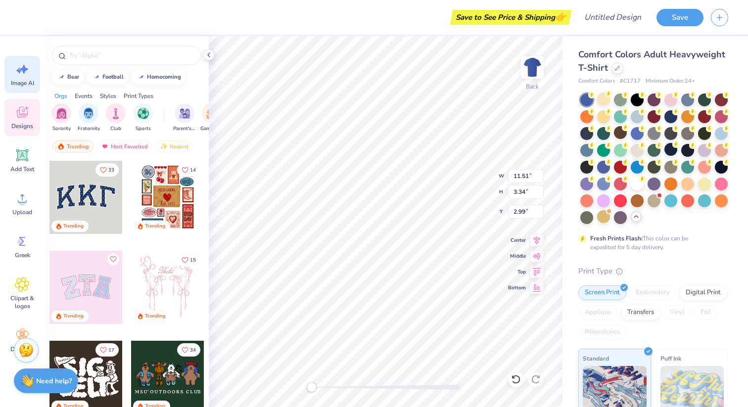
click at [23, 85] on span "Image AI" at bounding box center [22, 83] width 23 height 8
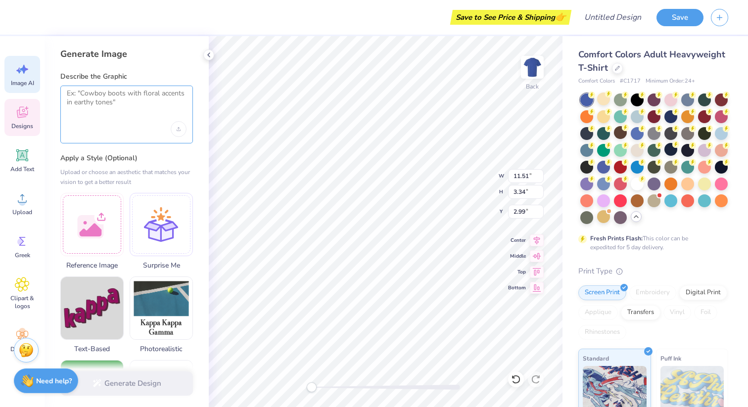
click at [90, 102] on textarea at bounding box center [127, 101] width 120 height 25
type textarea "RNIA"
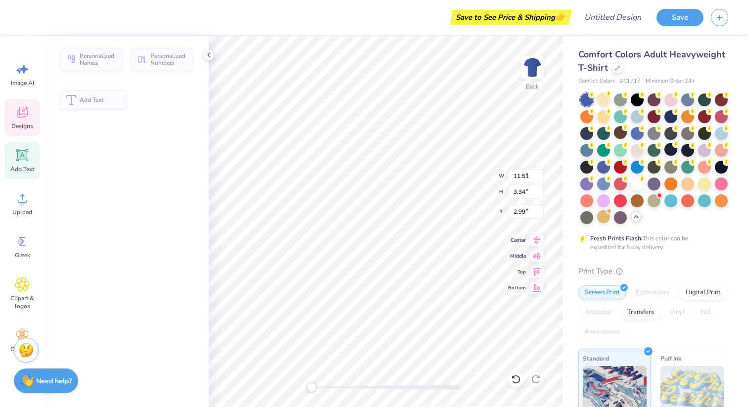
type input "6.53"
type input "0.80"
type input "9.51"
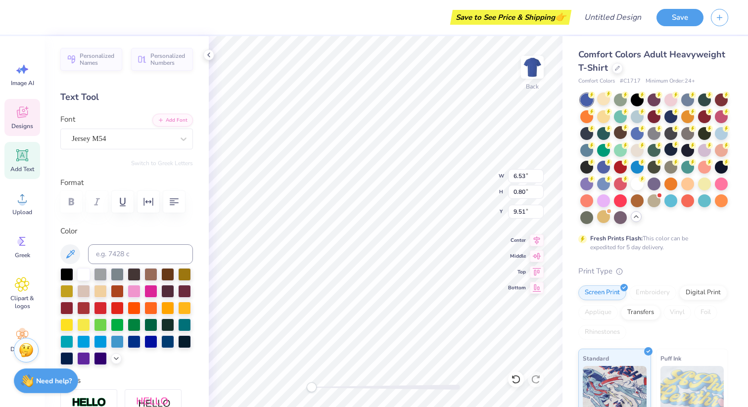
scroll to position [0, 0]
type textarea "RVE"
type input "2.86"
type input "3.64"
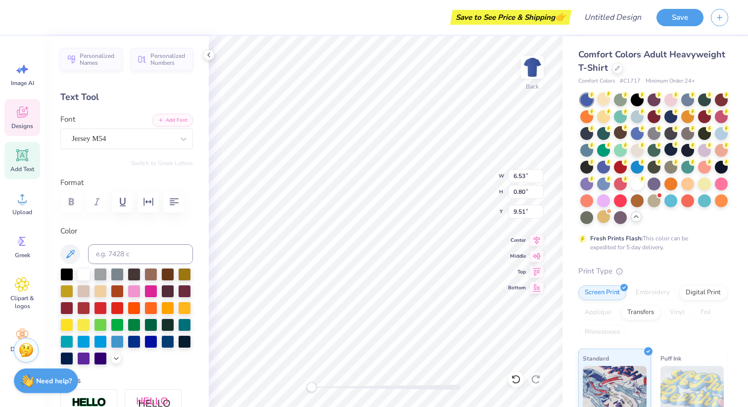
type input "5.37"
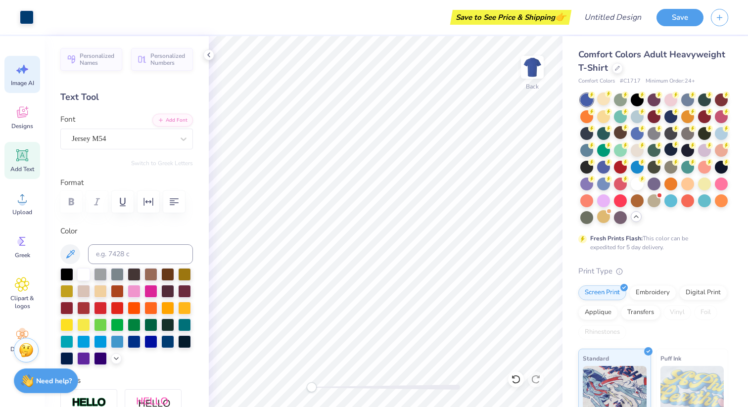
click at [24, 75] on icon at bounding box center [22, 69] width 15 height 15
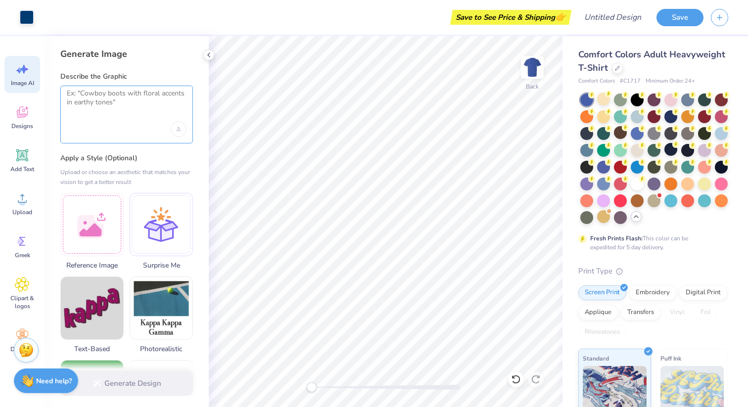
click at [94, 102] on textarea at bounding box center [127, 101] width 120 height 25
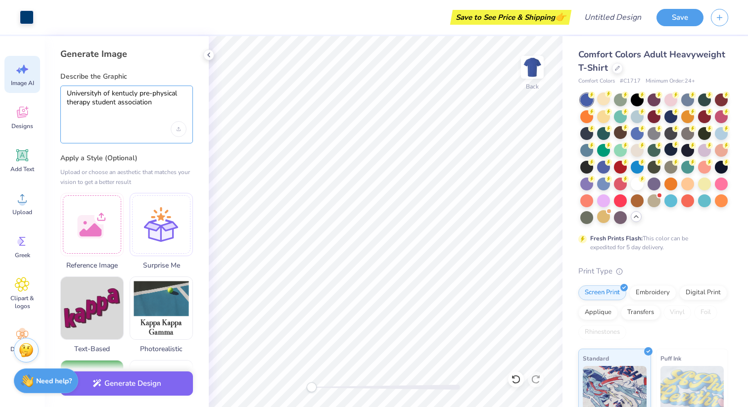
click at [78, 92] on textarea "Universityh of kentucly pre-physical therapy student association" at bounding box center [127, 101] width 120 height 25
click at [101, 94] on textarea "Universityh of kentucly pre-physical therapy student association" at bounding box center [127, 101] width 120 height 25
click at [130, 94] on textarea "University of kentucly pre-physical therapy student association" at bounding box center [127, 101] width 120 height 25
click at [110, 95] on textarea "University of kentucy pre-physical therapy student association" at bounding box center [127, 101] width 120 height 25
click at [142, 93] on textarea "University of Kentucky pre-physical therapy student association" at bounding box center [127, 101] width 120 height 25
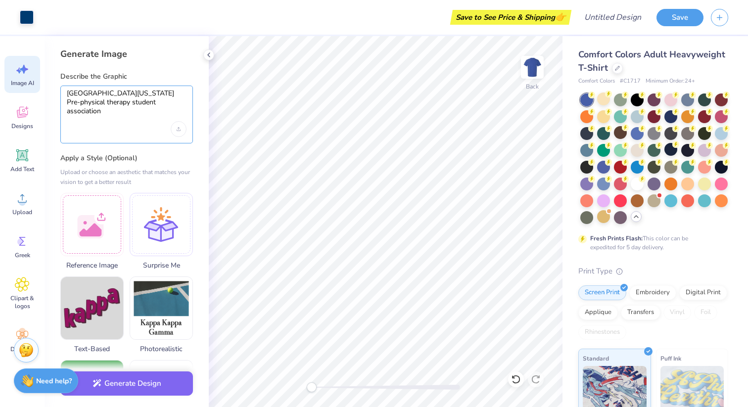
click at [155, 94] on textarea "University of Kentucky Pre-physical therapy student association" at bounding box center [127, 101] width 120 height 25
click at [69, 102] on textarea "University of Kentucky Pre-Physical therapy student association" at bounding box center [127, 101] width 120 height 25
click at [97, 103] on textarea "University of Kentucky Pre-Physical Therapy student association" at bounding box center [127, 101] width 120 height 25
click at [123, 105] on textarea "University of Kentucky Pre-Physical Therapy Student association" at bounding box center [127, 101] width 120 height 25
click at [168, 103] on textarea "University of Kentucky Pre-Physical Therapy Student Association" at bounding box center [127, 101] width 120 height 25
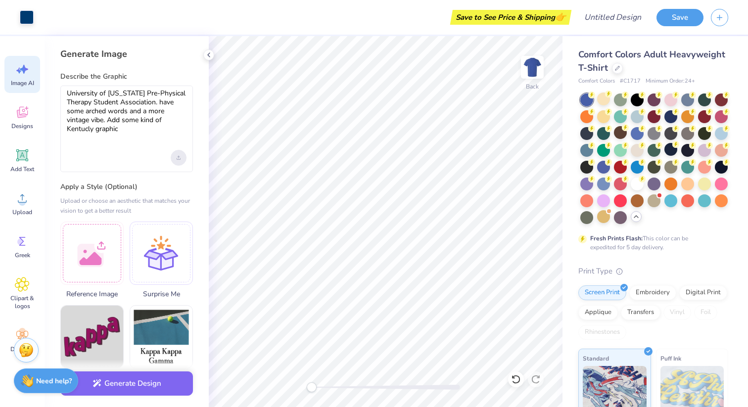
click at [179, 158] on icon "Upload image" at bounding box center [179, 158] width 4 height 4
click at [91, 130] on textarea "University of Kentucky Pre-Physical Therapy Student Association. have some arch…" at bounding box center [127, 115] width 120 height 53
click at [157, 131] on textarea "University of Kentucky Pre-Physical Therapy Student Association. have some arch…" at bounding box center [127, 115] width 120 height 53
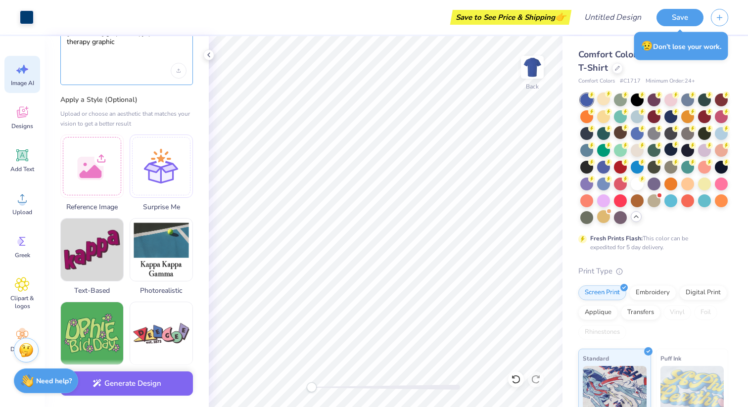
scroll to position [103, 0]
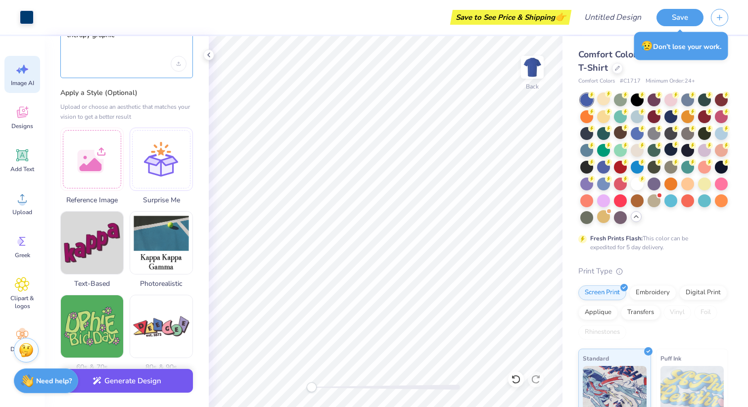
type textarea "University of Kentucky Pre-Physical Therapy Student Association. have some arch…"
click at [155, 394] on div "Generate Design" at bounding box center [127, 384] width 164 height 48
click at [164, 381] on button "Generate Design" at bounding box center [126, 381] width 133 height 24
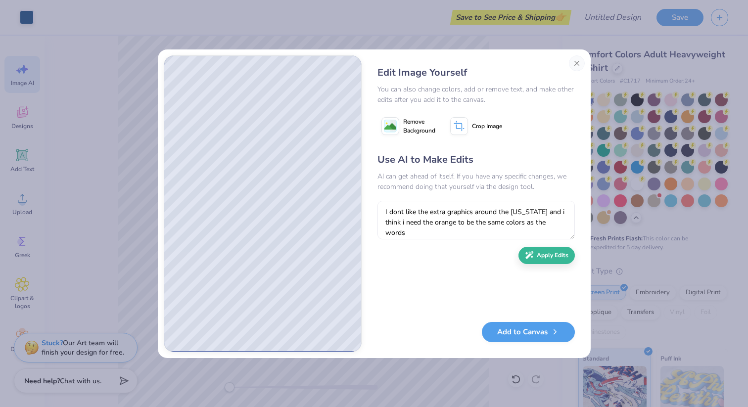
type textarea "I dont like the extra graphics around the kentucky and i think i need the orang…"
click at [545, 257] on button "Apply Edits" at bounding box center [547, 255] width 56 height 17
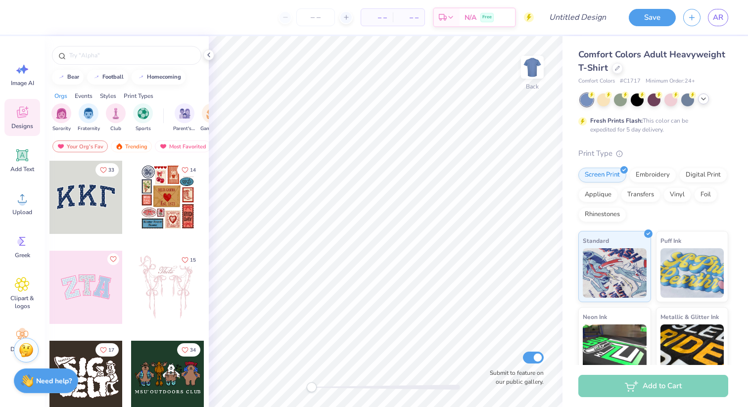
click at [705, 104] on div at bounding box center [655, 100] width 148 height 13
click at [704, 99] on icon at bounding box center [704, 99] width 8 height 8
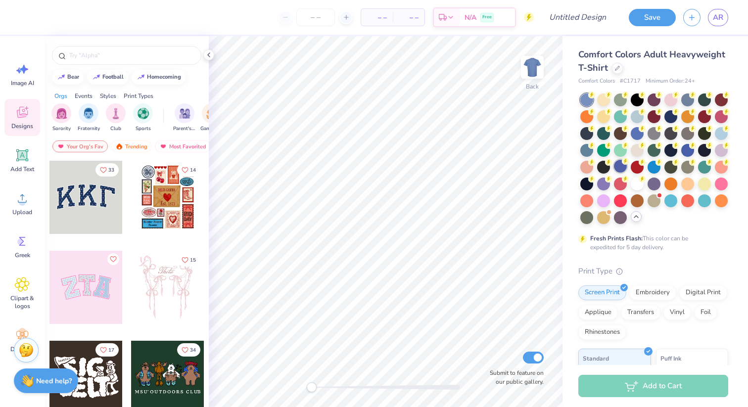
click at [623, 167] on div at bounding box center [620, 166] width 13 height 13
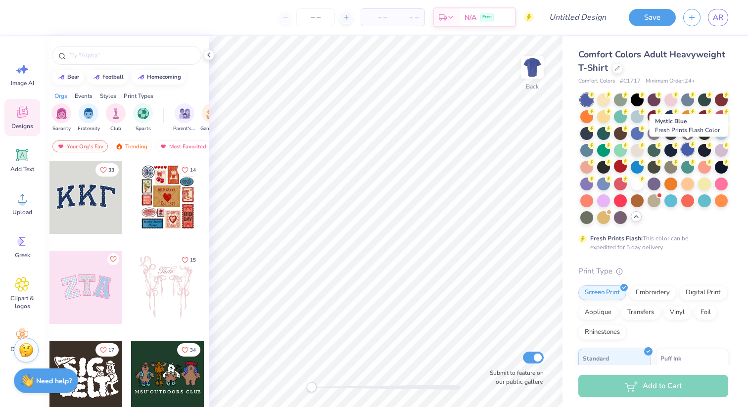
click at [690, 149] on div at bounding box center [688, 149] width 13 height 13
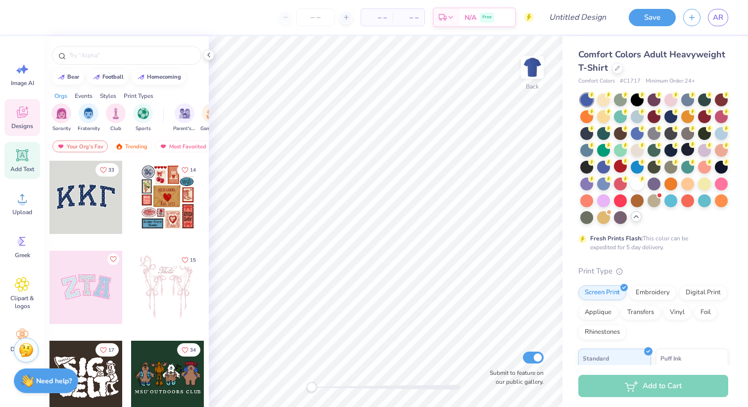
click at [23, 157] on icon at bounding box center [22, 155] width 9 height 9
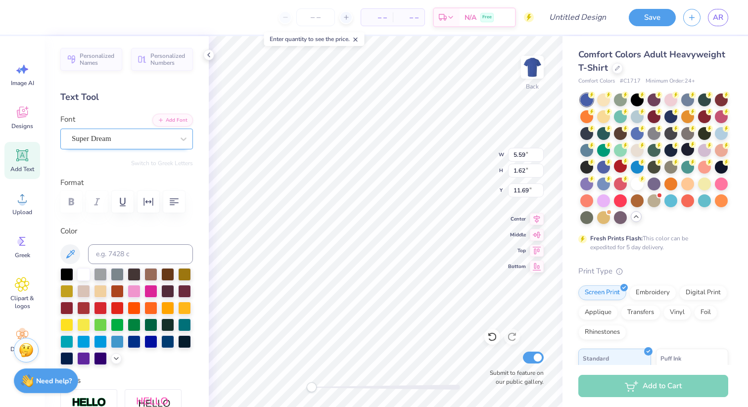
click at [149, 144] on div at bounding box center [123, 138] width 102 height 13
click at [172, 139] on div "Super Dream" at bounding box center [123, 138] width 104 height 15
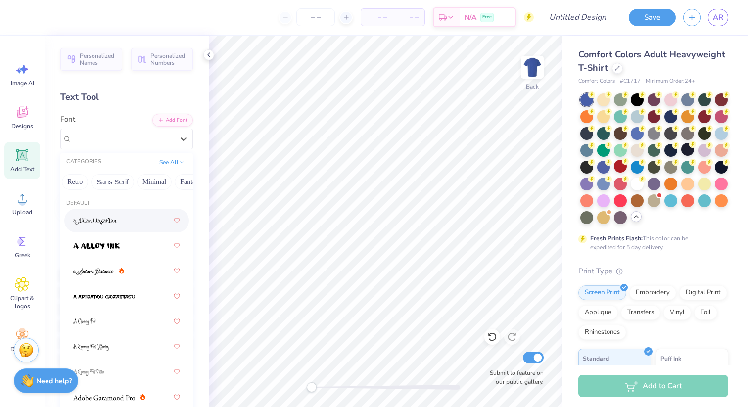
scroll to position [0, 205]
click at [66, 187] on div "Greek Handwriting Puff Serif Bold Calligraphy Retro Sans Serif Minimal Fantasy …" at bounding box center [126, 182] width 133 height 22
click at [76, 187] on button "Retro" at bounding box center [78, 182] width 26 height 16
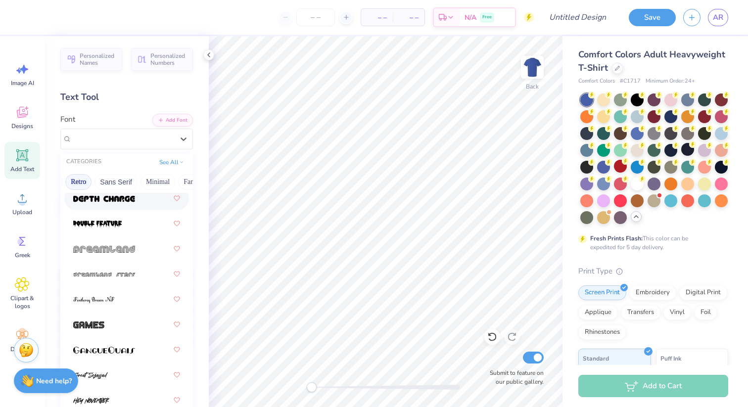
scroll to position [783, 0]
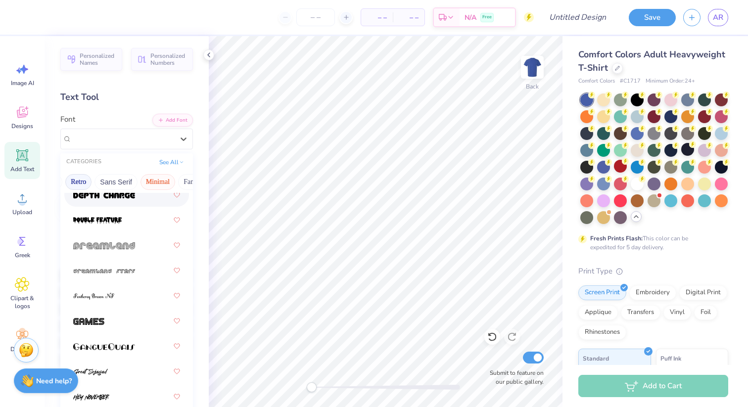
click at [152, 180] on button "Minimal" at bounding box center [158, 182] width 35 height 16
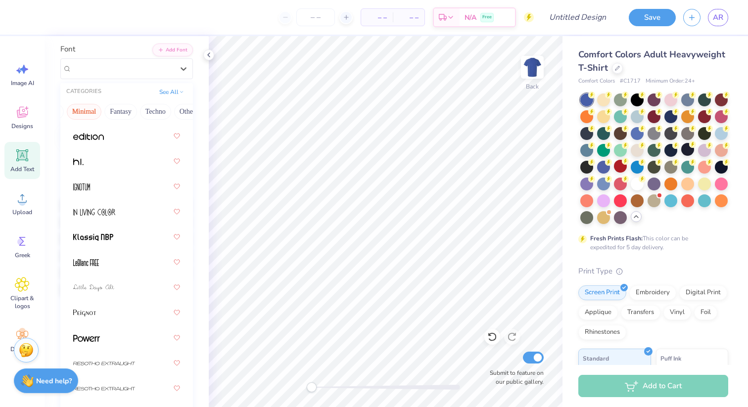
scroll to position [0, 291]
click at [170, 111] on button "Others" at bounding box center [176, 112] width 29 height 16
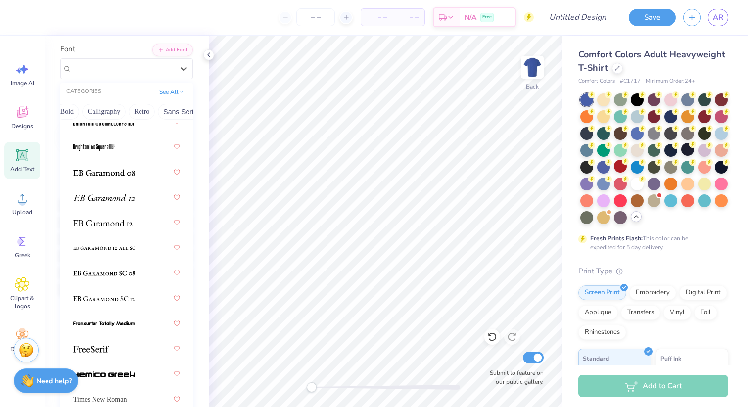
scroll to position [0, 0]
click at [161, 90] on button "See All" at bounding box center [171, 91] width 31 height 10
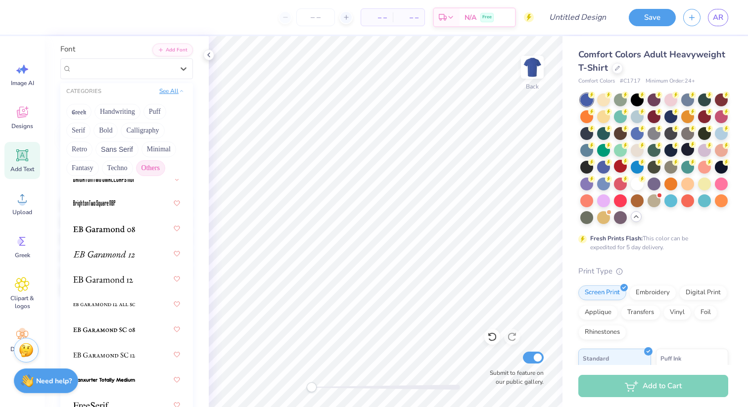
click at [168, 91] on button "See All" at bounding box center [171, 91] width 31 height 10
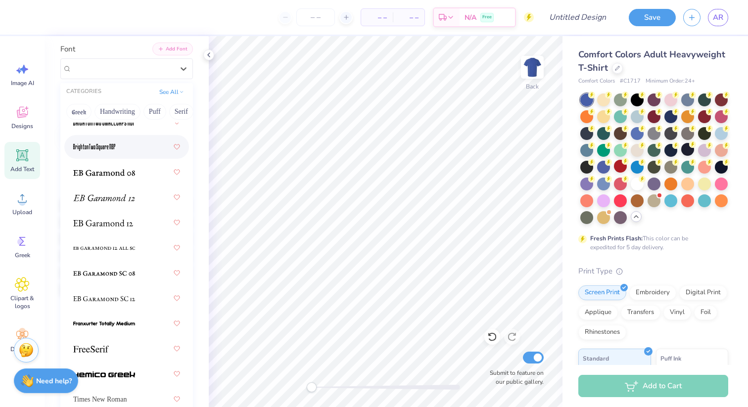
click at [166, 45] on button "Add Font" at bounding box center [172, 49] width 41 height 13
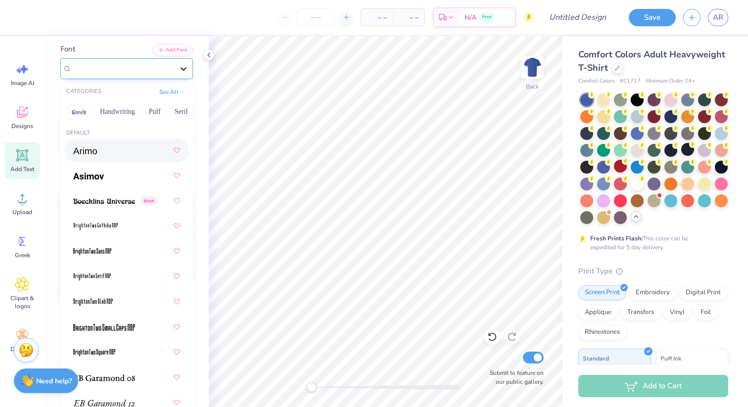
click at [179, 73] on div at bounding box center [184, 69] width 18 height 18
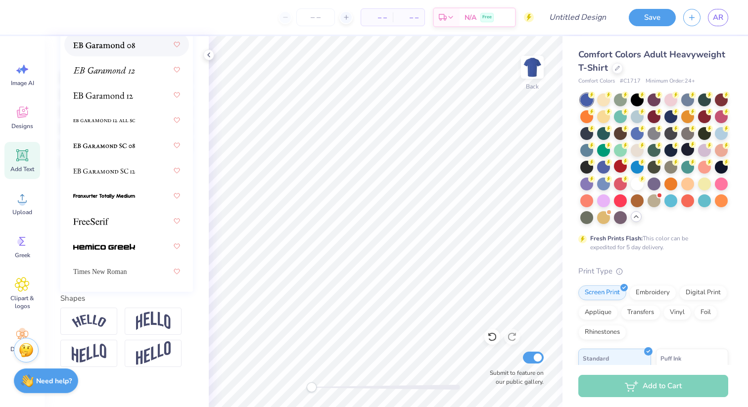
scroll to position [207, 0]
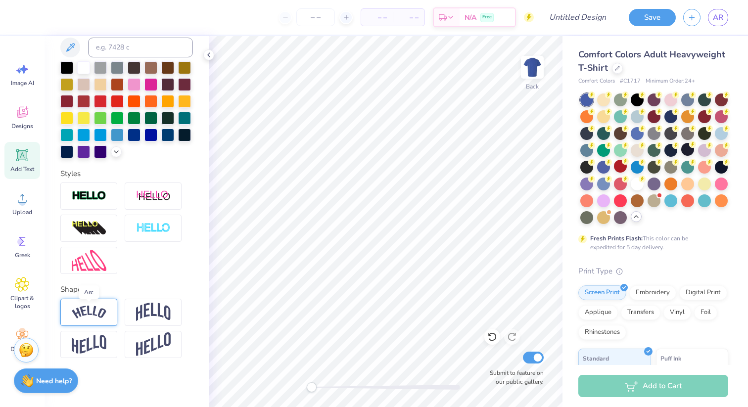
click at [96, 315] on img at bounding box center [89, 312] width 35 height 13
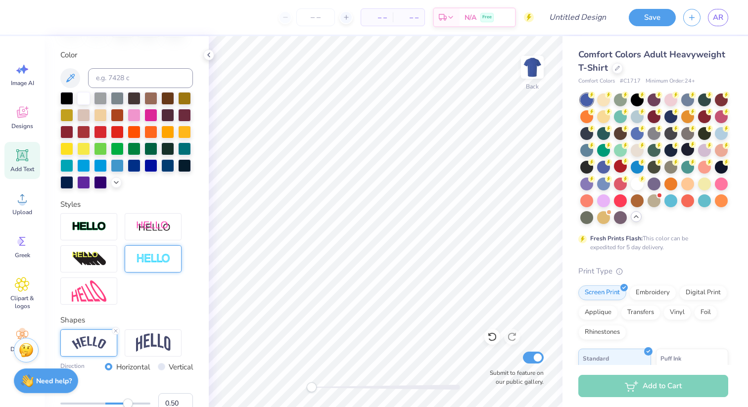
scroll to position [154, 0]
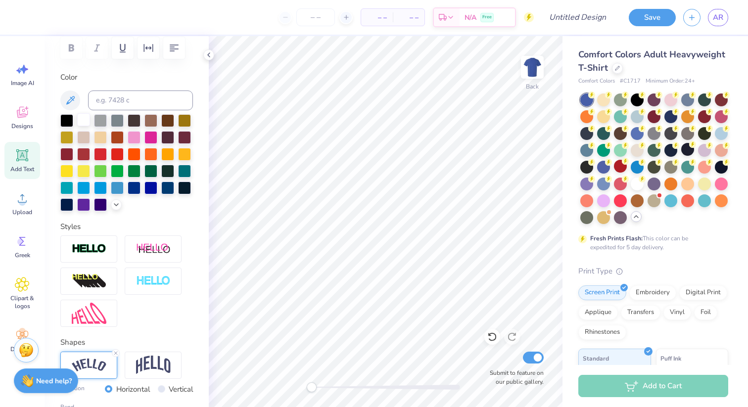
click at [82, 123] on div at bounding box center [83, 119] width 13 height 13
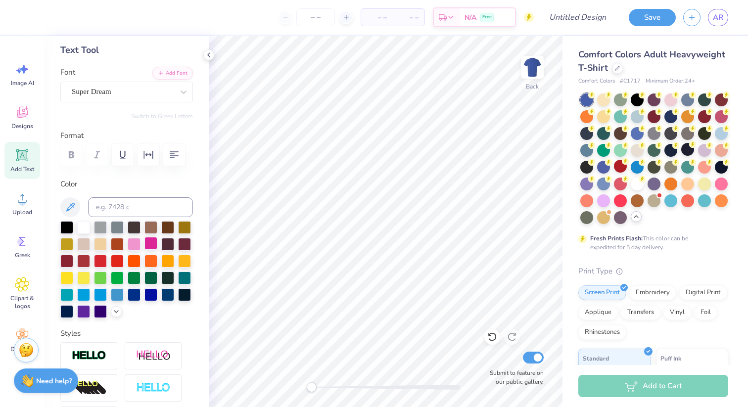
scroll to position [0, 0]
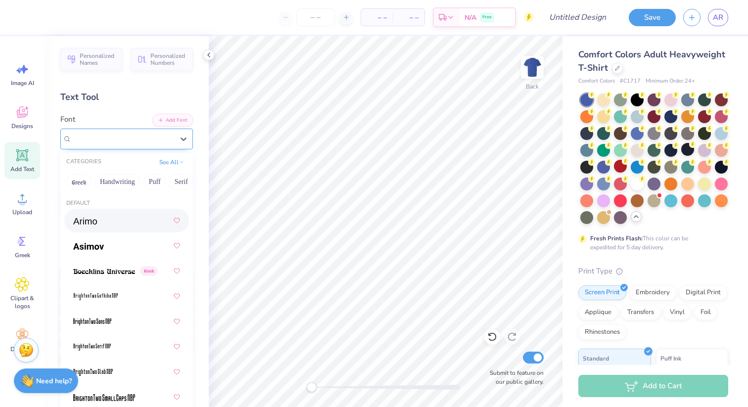
click at [156, 136] on div "Super Dream" at bounding box center [123, 138] width 104 height 15
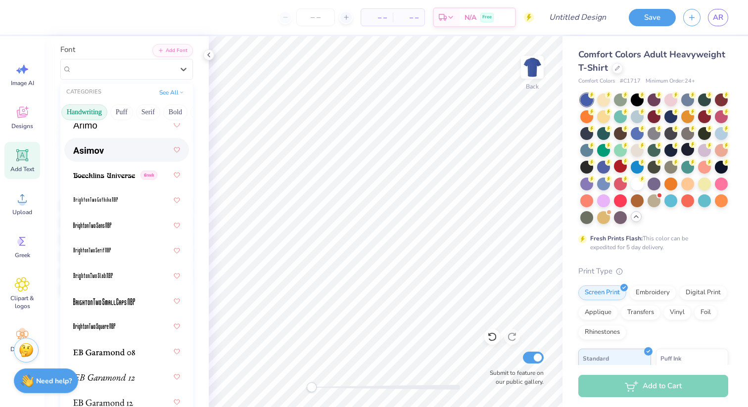
scroll to position [0, 65]
click at [96, 112] on button "Puff" at bounding box center [89, 112] width 23 height 16
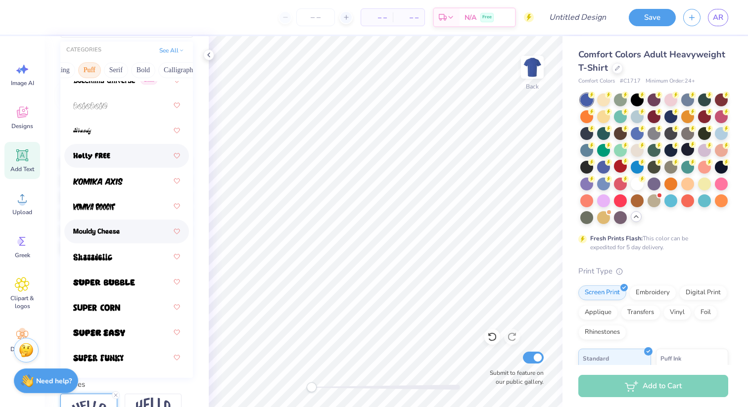
scroll to position [116, 0]
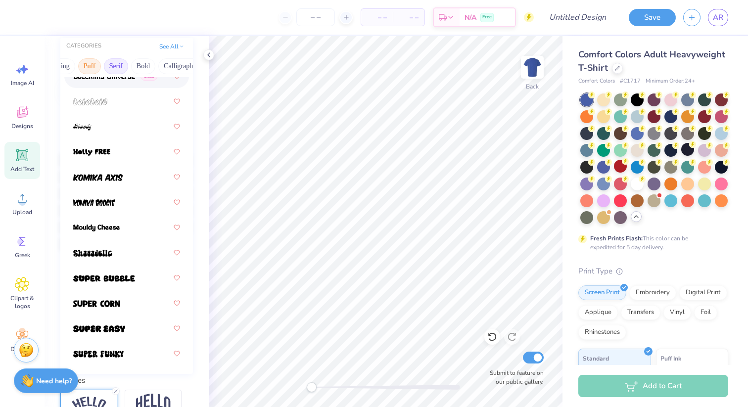
click at [123, 66] on button "Serif" at bounding box center [116, 66] width 24 height 16
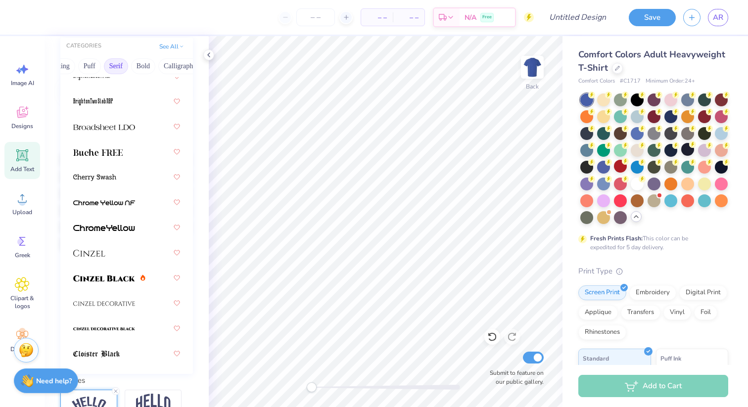
scroll to position [1240, 0]
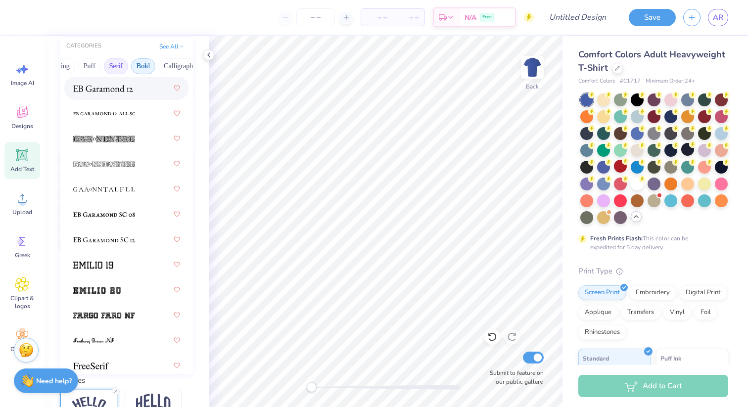
click at [145, 62] on button "Bold" at bounding box center [143, 66] width 24 height 16
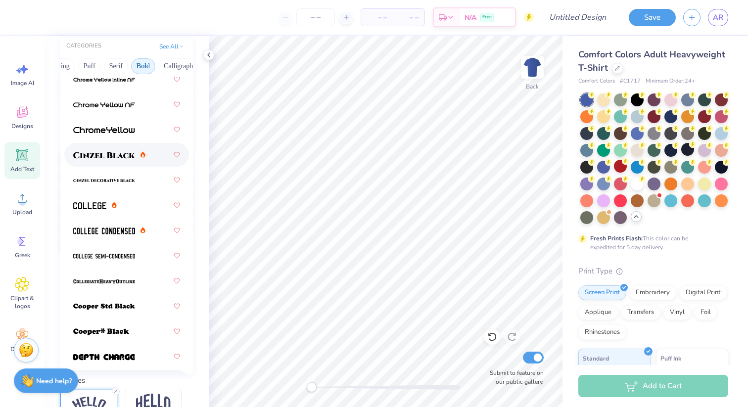
scroll to position [13, 0]
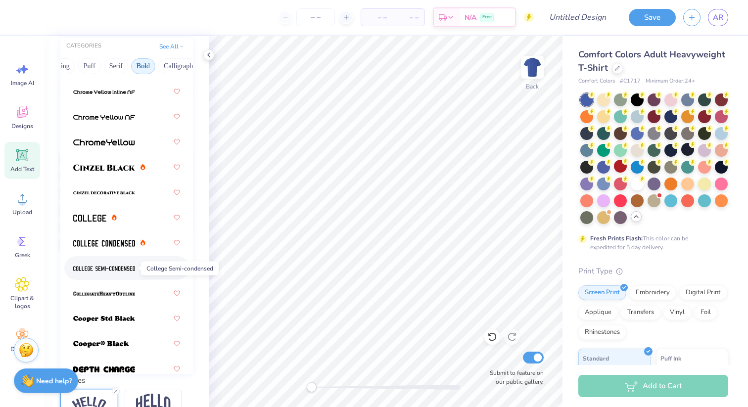
click at [116, 270] on img at bounding box center [104, 268] width 62 height 7
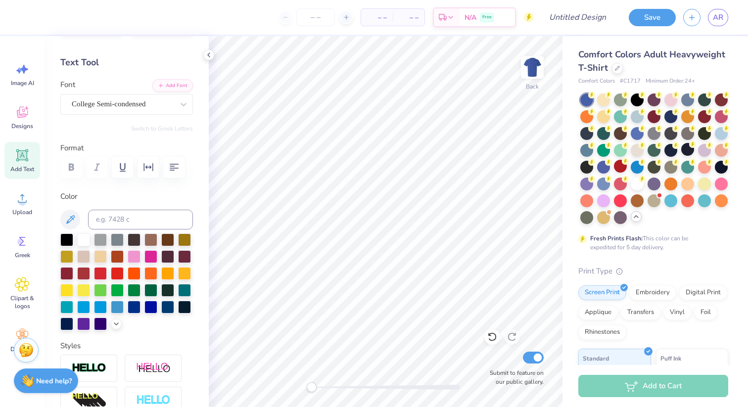
scroll to position [0, 0]
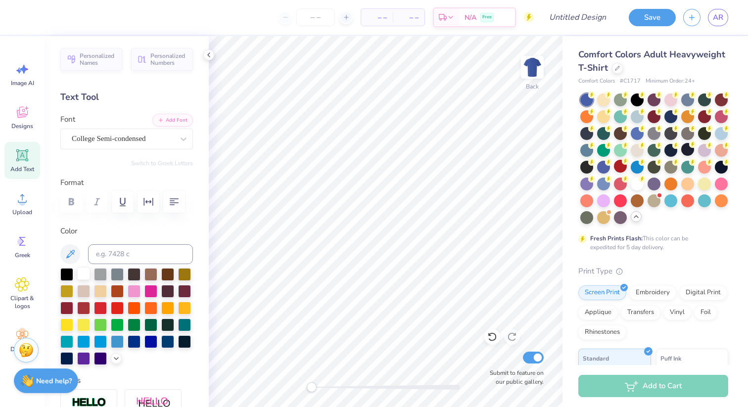
click at [84, 277] on div at bounding box center [83, 273] width 13 height 13
click at [179, 123] on button "Add Font" at bounding box center [172, 119] width 41 height 13
click at [84, 94] on div "Text Tool" at bounding box center [126, 97] width 133 height 13
click at [171, 201] on icon "button" at bounding box center [174, 202] width 12 height 12
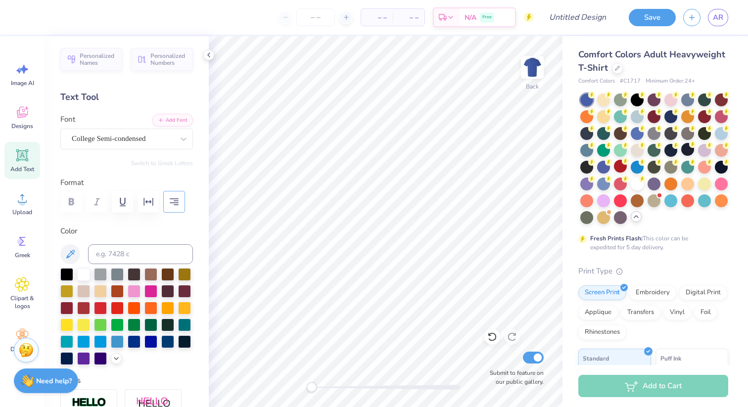
click at [177, 199] on icon "button" at bounding box center [174, 201] width 9 height 7
click at [180, 200] on icon "button" at bounding box center [174, 202] width 12 height 12
click at [89, 94] on div "Text Tool" at bounding box center [126, 97] width 133 height 13
click at [133, 94] on div "Text Tool" at bounding box center [126, 97] width 133 height 13
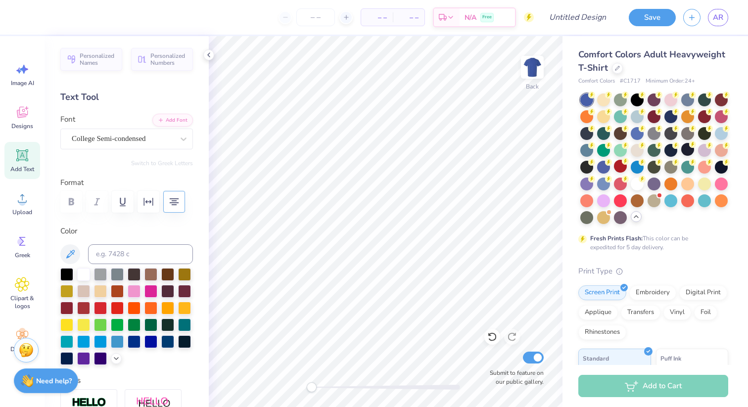
click at [27, 156] on icon at bounding box center [22, 155] width 15 height 15
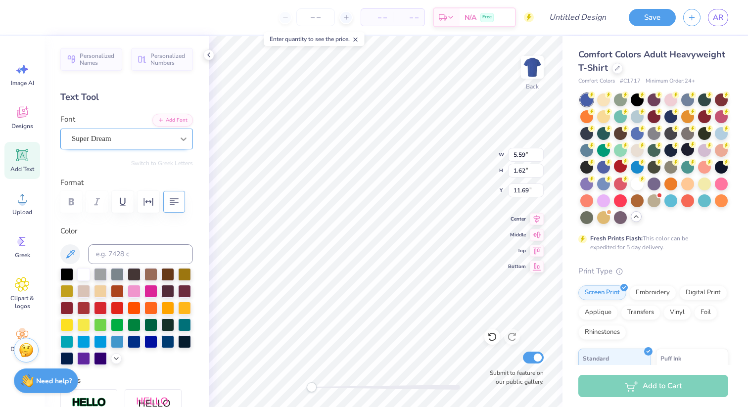
click at [184, 142] on icon at bounding box center [184, 139] width 10 height 10
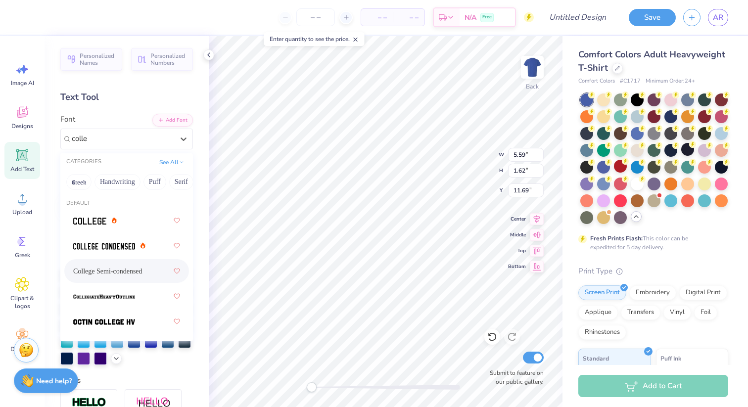
click at [102, 269] on span "College Semi-condensed" at bounding box center [107, 271] width 69 height 10
type input "colle"
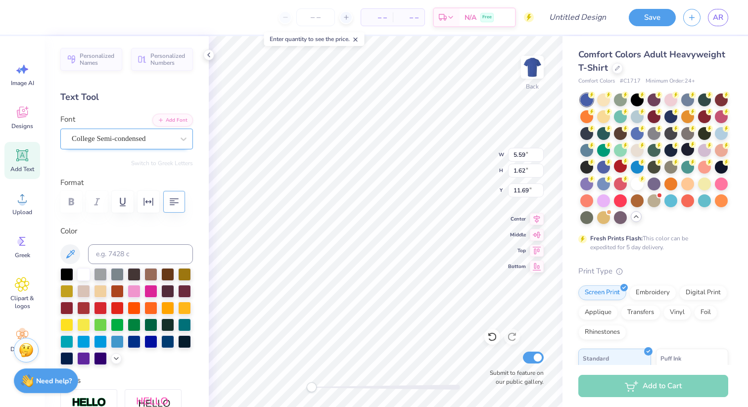
click at [157, 141] on div "College Semi-condensed" at bounding box center [123, 138] width 104 height 15
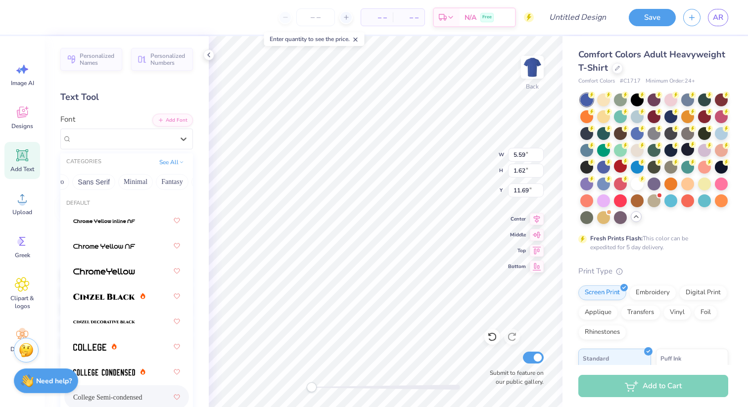
scroll to position [0, 229]
click at [129, 181] on button "Minimal" at bounding box center [134, 182] width 35 height 16
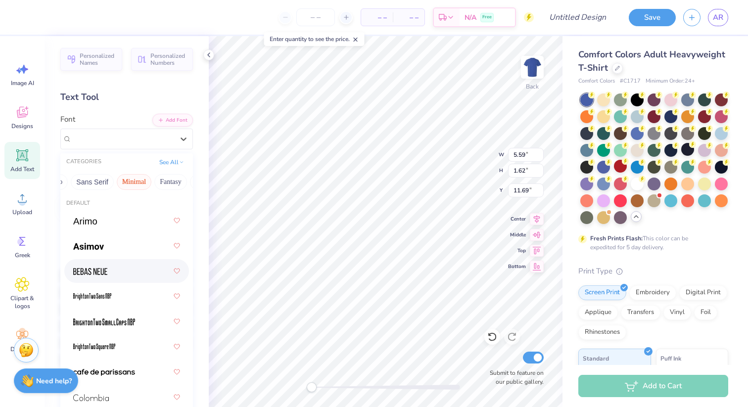
click at [114, 269] on div at bounding box center [126, 271] width 107 height 18
click at [154, 141] on div "Bebas Neue" at bounding box center [123, 138] width 104 height 15
click at [101, 297] on img at bounding box center [92, 297] width 38 height 7
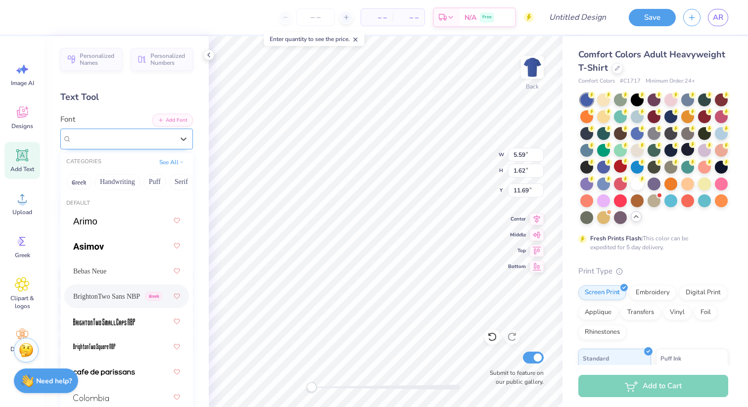
click at [160, 136] on div "BrightonTwo Sans NBP Greek" at bounding box center [123, 138] width 104 height 15
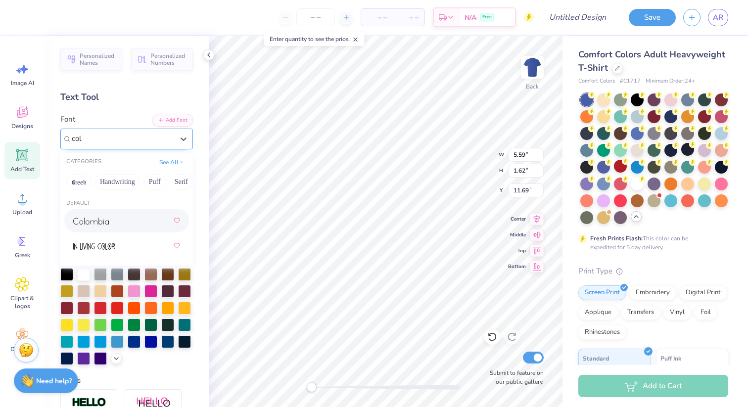
type input "col"
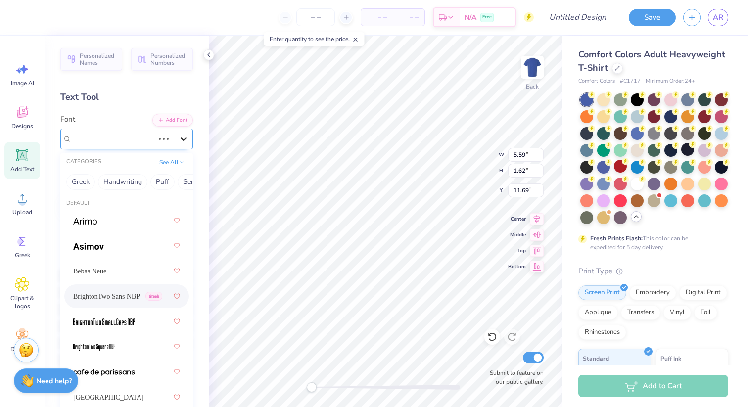
click at [185, 139] on icon at bounding box center [184, 139] width 6 height 3
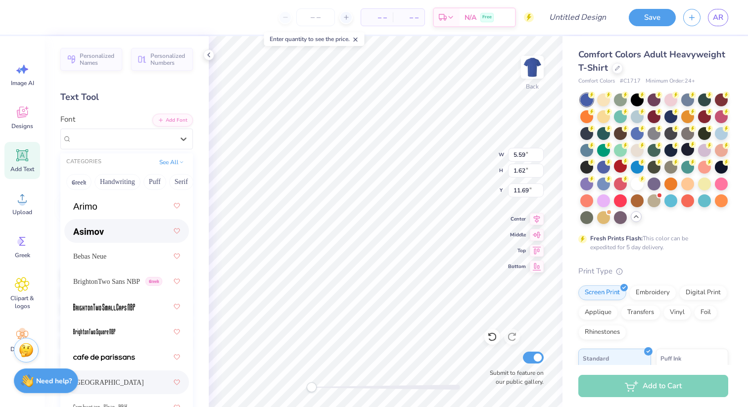
scroll to position [0, 0]
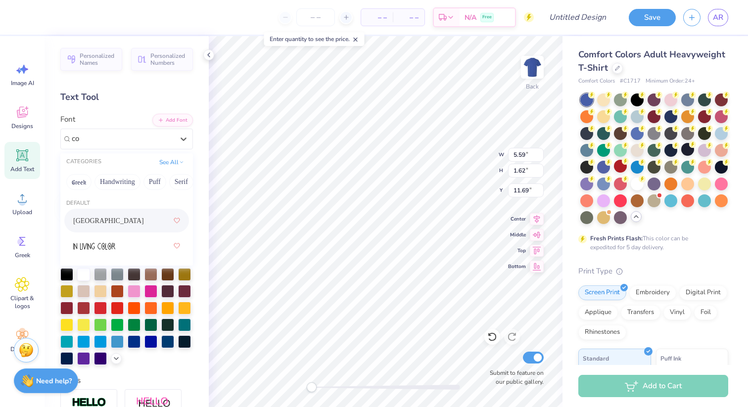
type input "c"
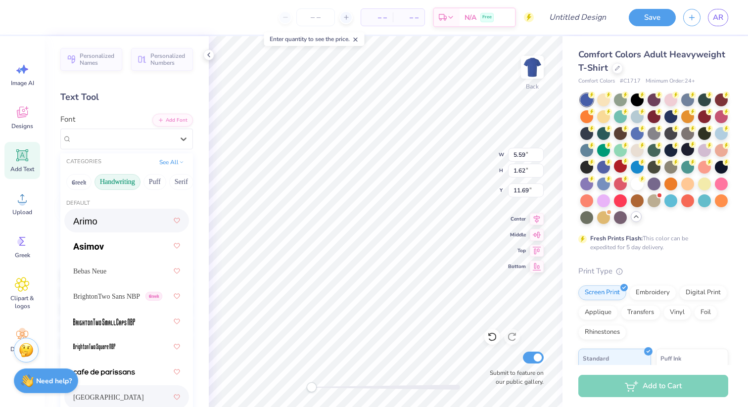
click at [130, 182] on button "Handwriting" at bounding box center [118, 182] width 46 height 16
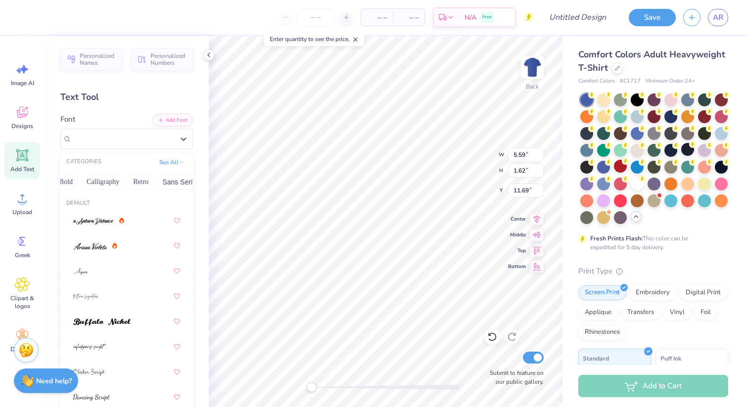
scroll to position [0, 157]
click at [182, 144] on icon at bounding box center [184, 139] width 10 height 10
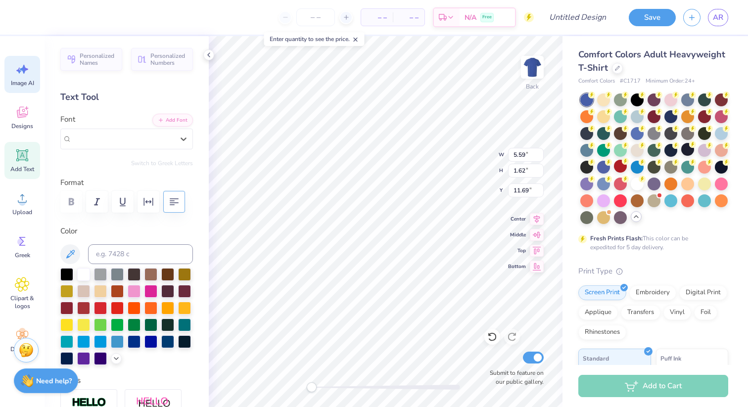
click at [28, 76] on icon at bounding box center [22, 69] width 15 height 15
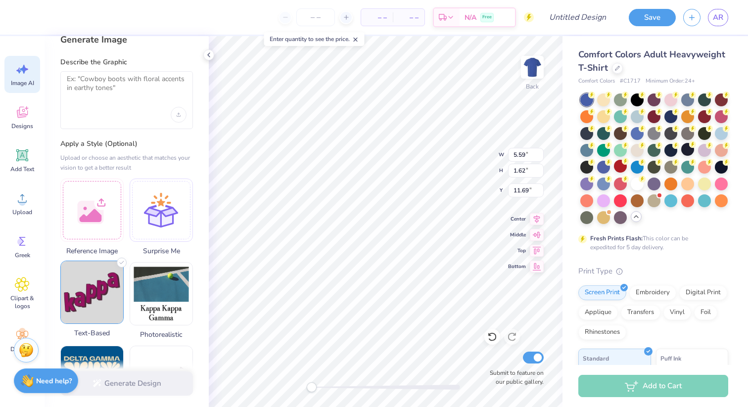
scroll to position [0, 0]
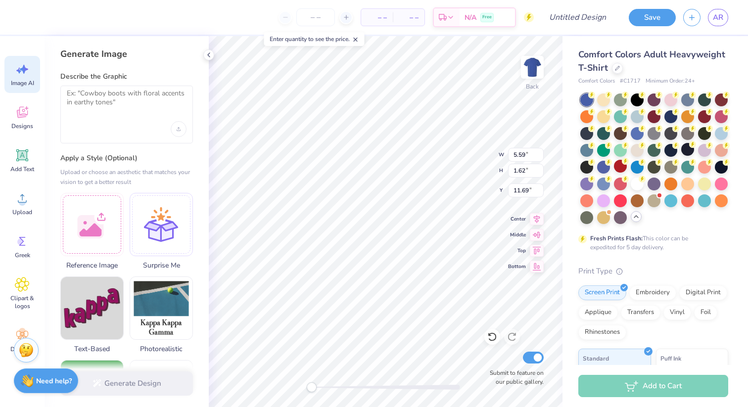
click at [179, 137] on div at bounding box center [126, 115] width 133 height 58
click at [179, 129] on icon "Upload image" at bounding box center [179, 128] width 0 height 2
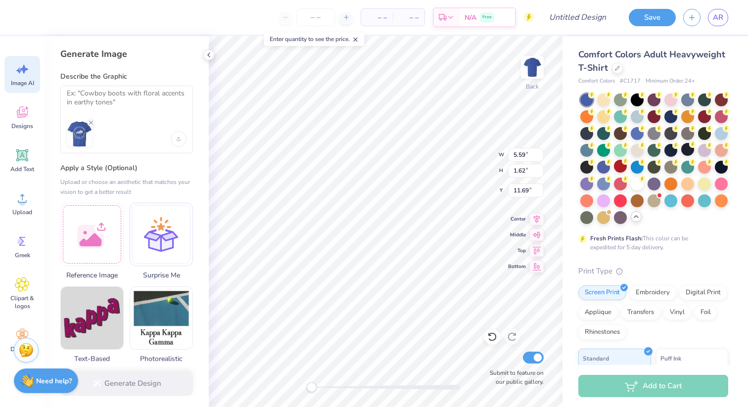
click at [145, 137] on div at bounding box center [119, 134] width 104 height 26
click at [144, 96] on textarea at bounding box center [127, 101] width 120 height 25
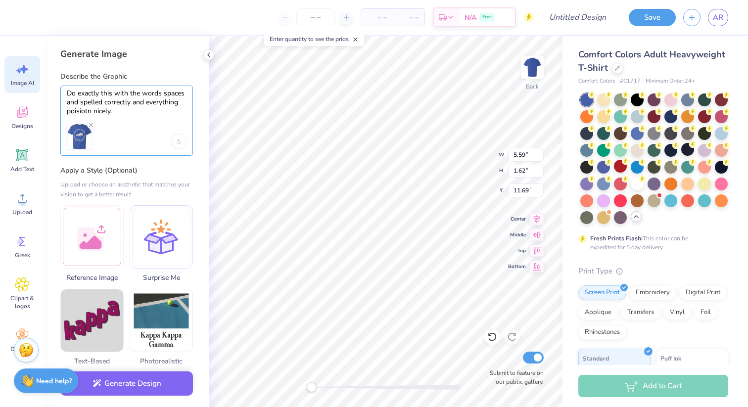
click at [96, 108] on textarea "Do exactly this with the words spaces and spelled correctly and everything pois…" at bounding box center [127, 102] width 120 height 27
type textarea "Do exactly this with the words spaces and spelled correctly and everything posi…"
click at [164, 124] on div at bounding box center [119, 137] width 104 height 26
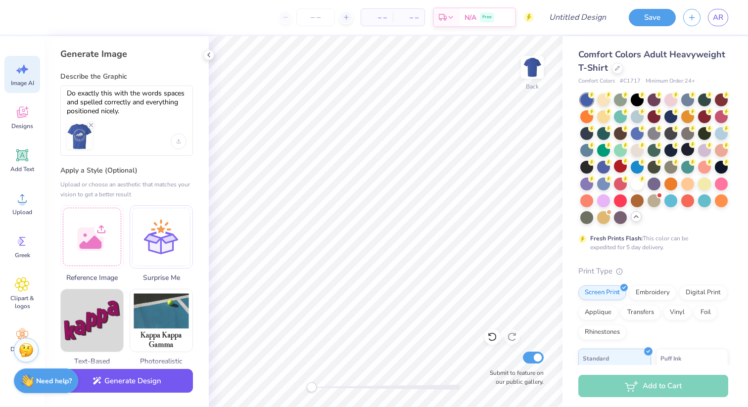
click at [164, 391] on button "Generate Design" at bounding box center [126, 381] width 133 height 24
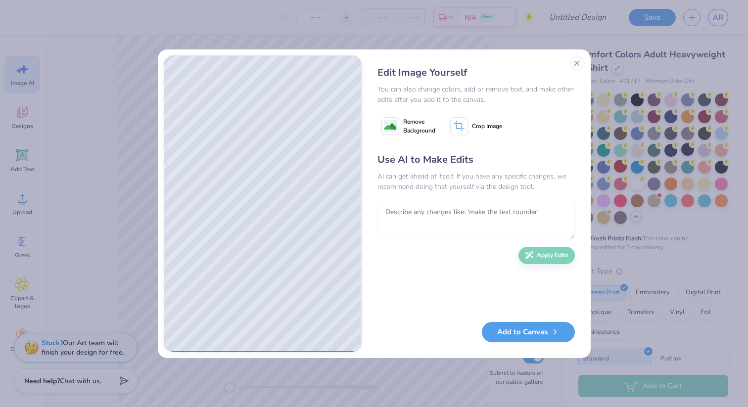
click at [416, 216] on textarea at bounding box center [477, 220] width 198 height 39
type textarea "thats just not the image i instered\"
click at [542, 256] on button "Apply Edits" at bounding box center [547, 253] width 56 height 17
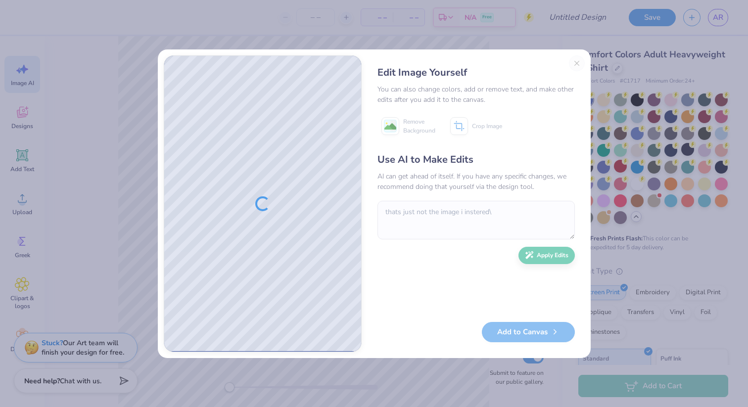
click at [582, 62] on div "Edit Image Yourself You can also change colors, add or remove text, and make ot…" at bounding box center [476, 203] width 217 height 297
click at [575, 62] on div "Edit Image Yourself You can also change colors, add or remove text, and make ot…" at bounding box center [476, 203] width 217 height 297
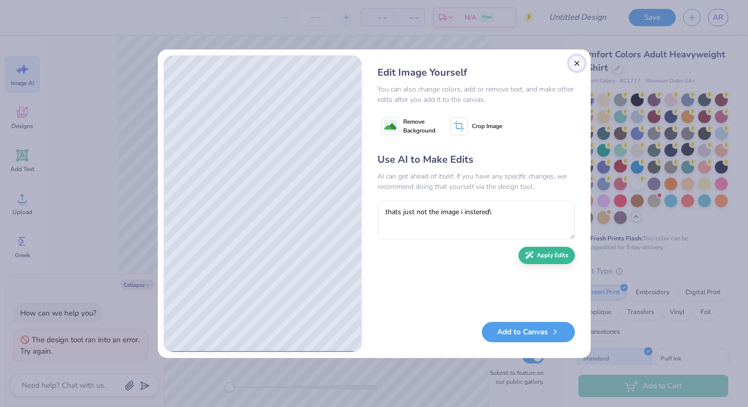
click at [580, 64] on button "Close" at bounding box center [577, 63] width 16 height 16
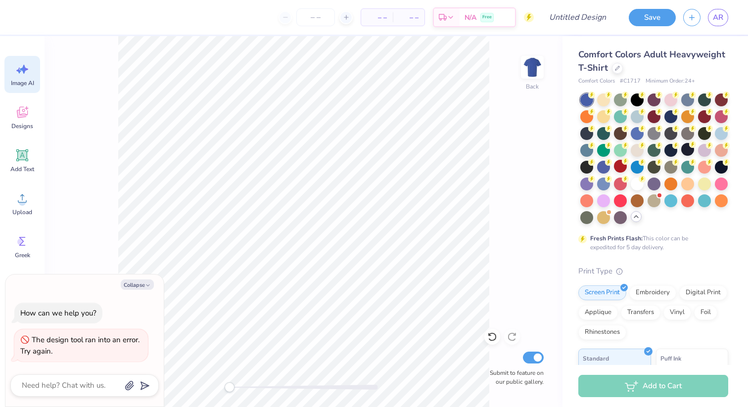
scroll to position [0, 22]
click at [12, 67] on div "Image AI" at bounding box center [22, 74] width 36 height 37
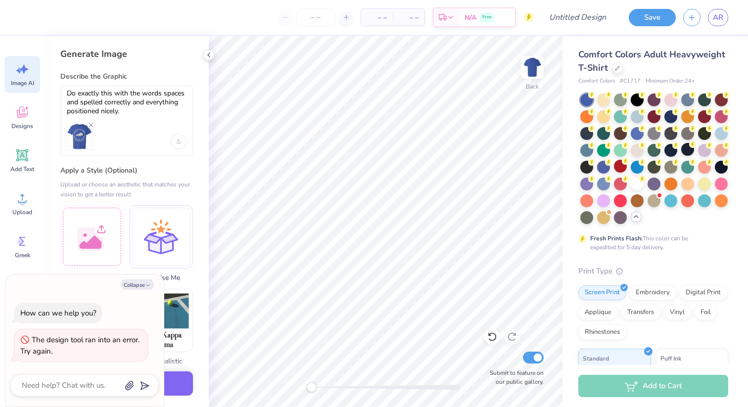
scroll to position [0, 0]
click at [145, 143] on div at bounding box center [119, 137] width 104 height 26
click at [131, 115] on textarea "Do exactly this with the words spaces and spelled correctly and everything posi…" at bounding box center [127, 102] width 120 height 27
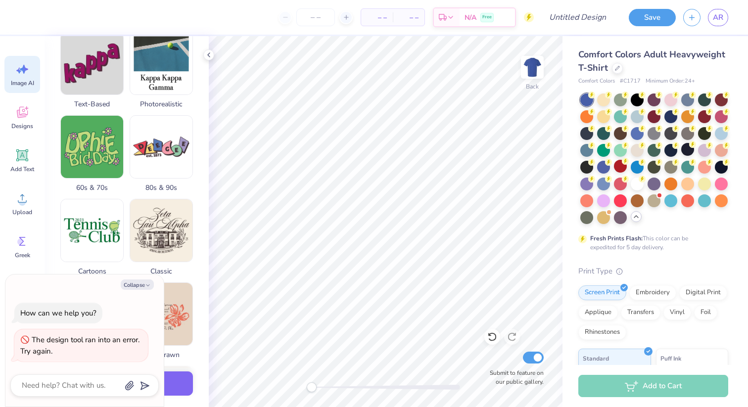
scroll to position [262, 0]
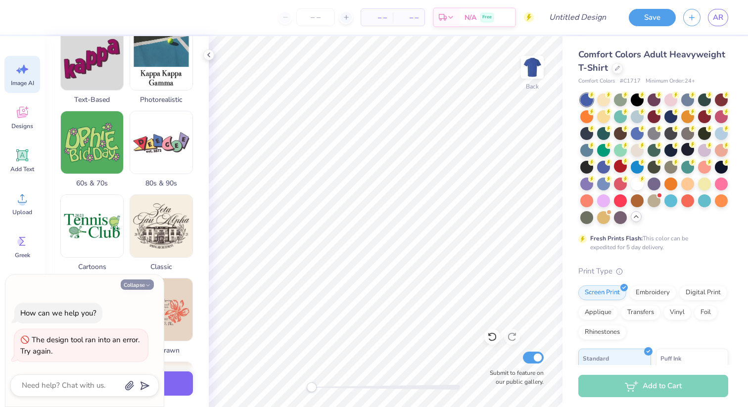
click at [146, 283] on icon "button" at bounding box center [148, 286] width 6 height 6
type textarea "x"
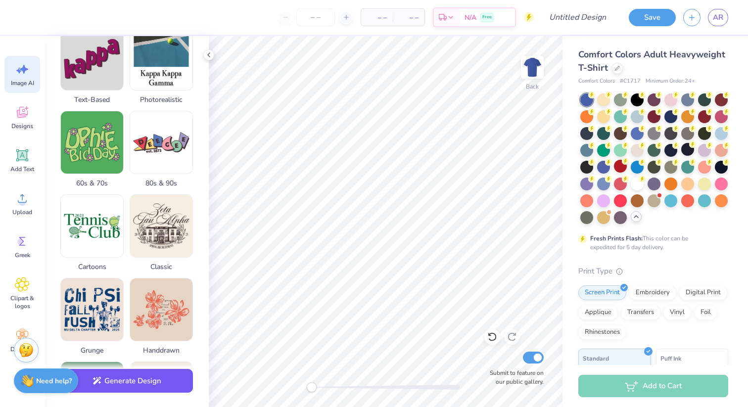
click at [161, 380] on button "Generate Design" at bounding box center [126, 381] width 133 height 24
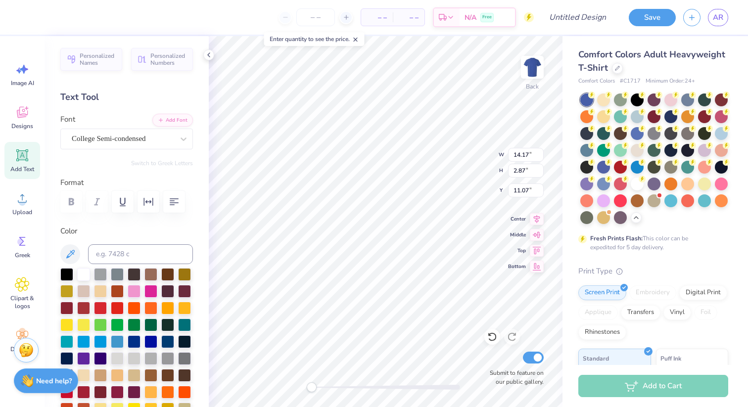
scroll to position [383, 0]
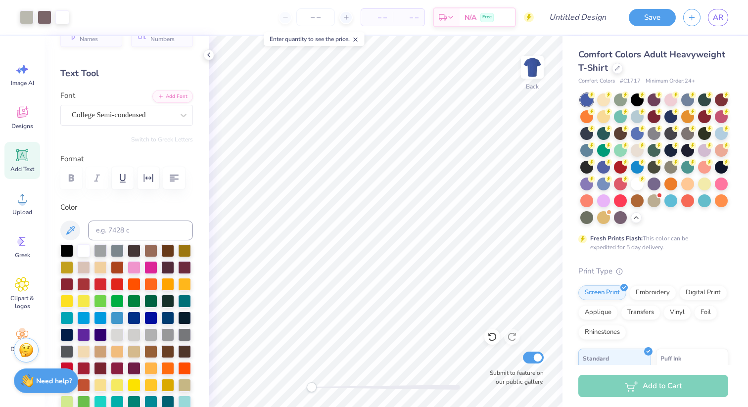
click at [22, 158] on icon at bounding box center [22, 155] width 9 height 9
